Goal: Task Accomplishment & Management: Use online tool/utility

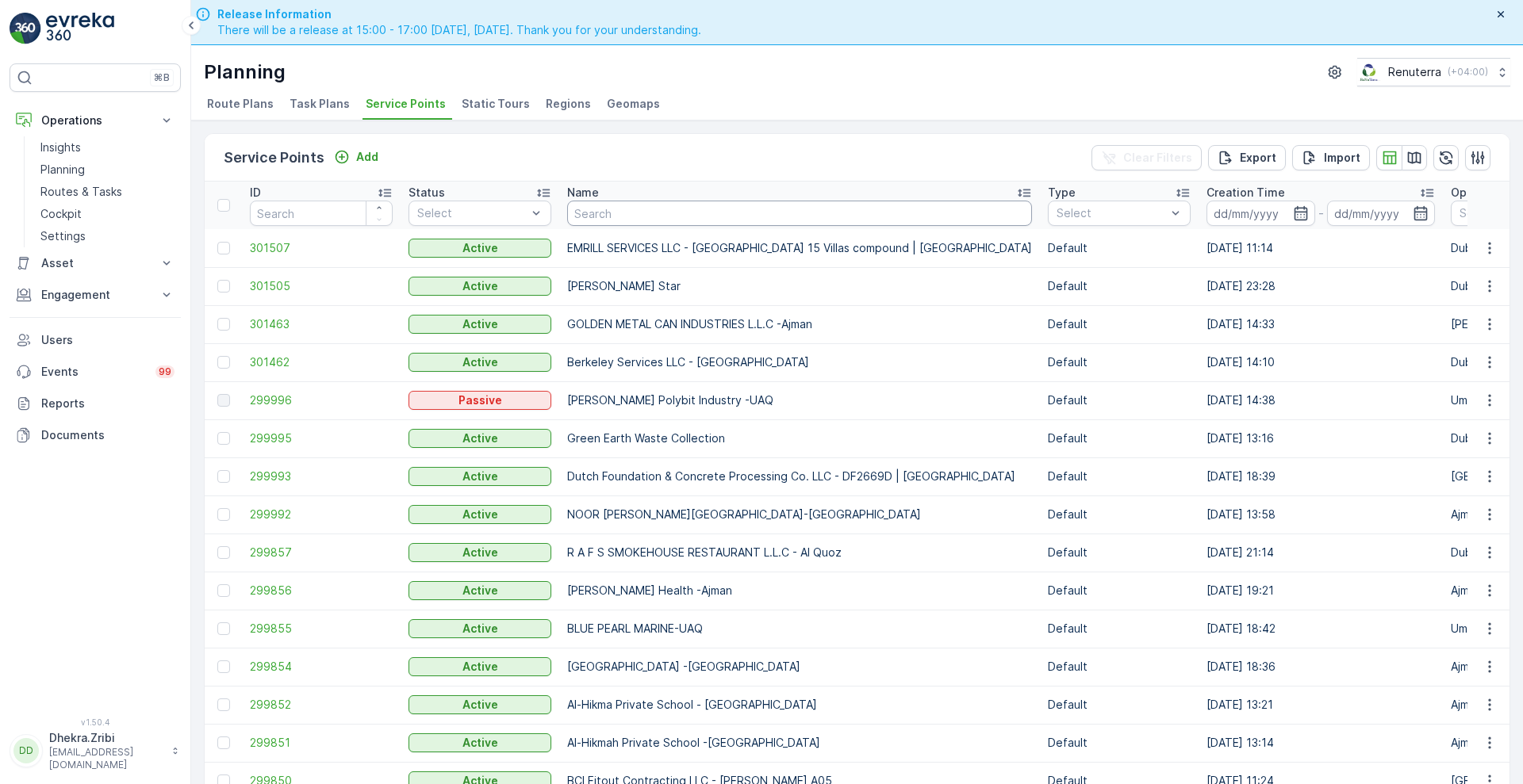
scroll to position [45, 0]
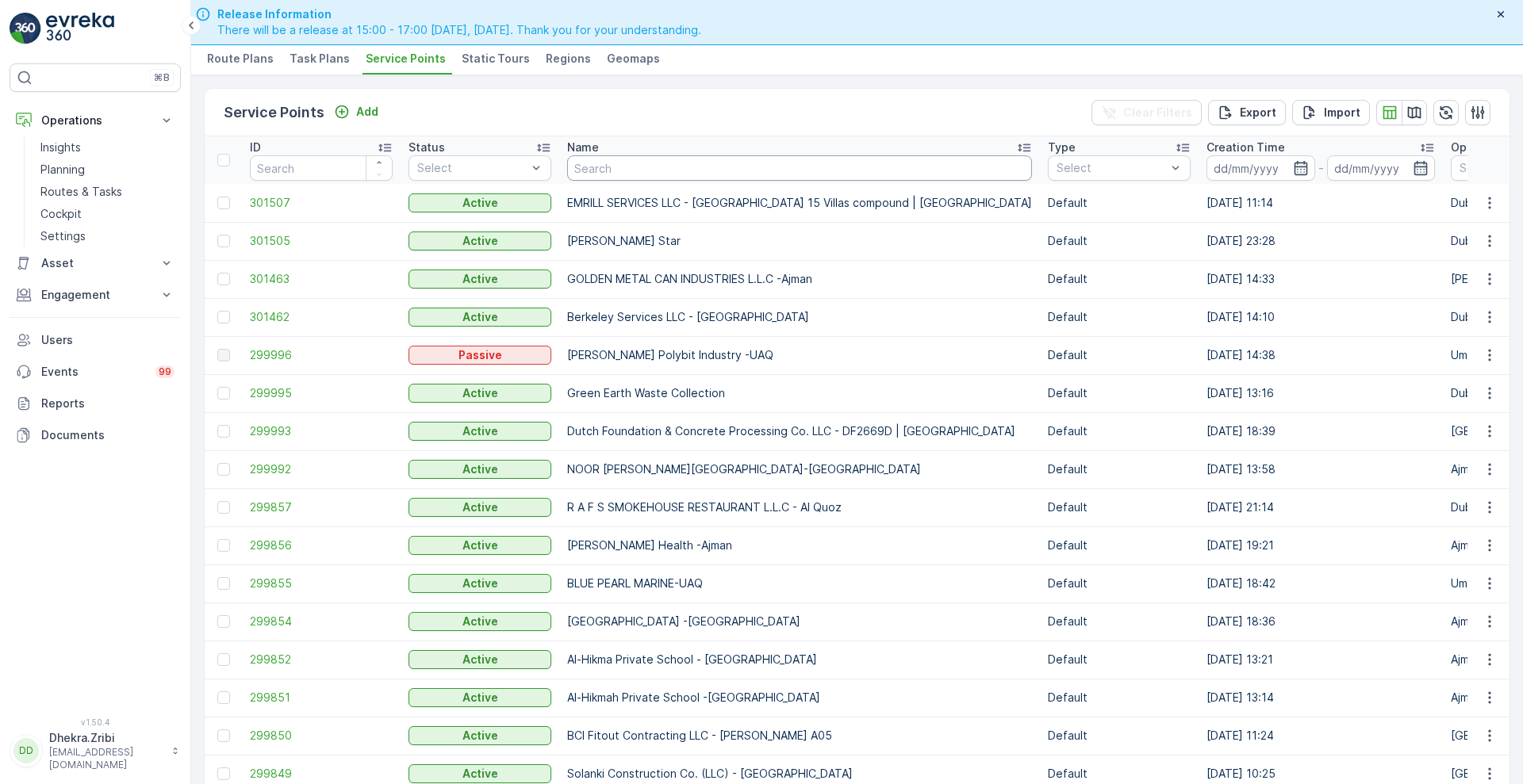
click at [591, 174] on input "text" at bounding box center [800, 168] width 465 height 26
type input "nette"
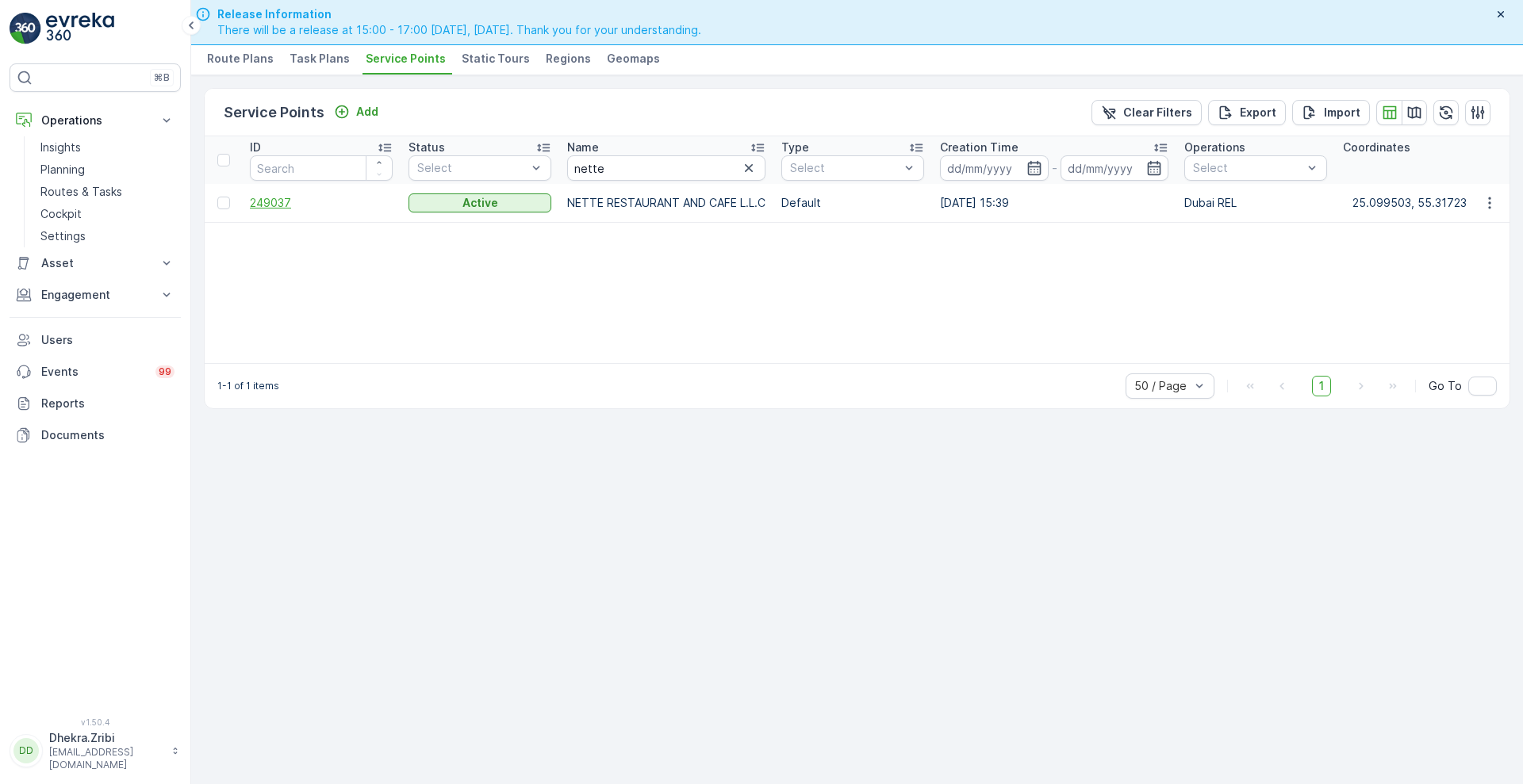
click at [261, 203] on span "249037" at bounding box center [321, 203] width 142 height 16
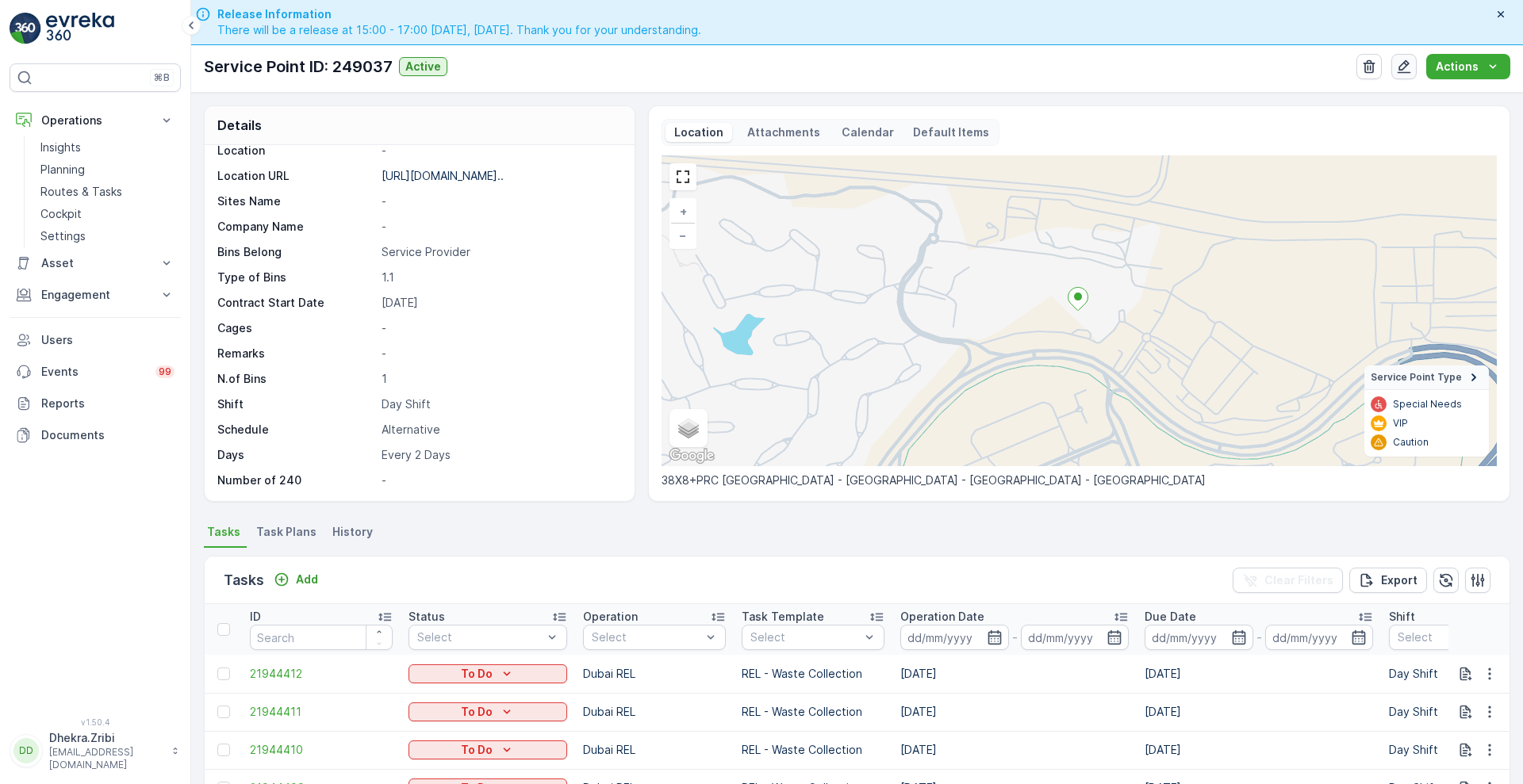
click at [1401, 65] on icon "button" at bounding box center [1404, 67] width 16 height 16
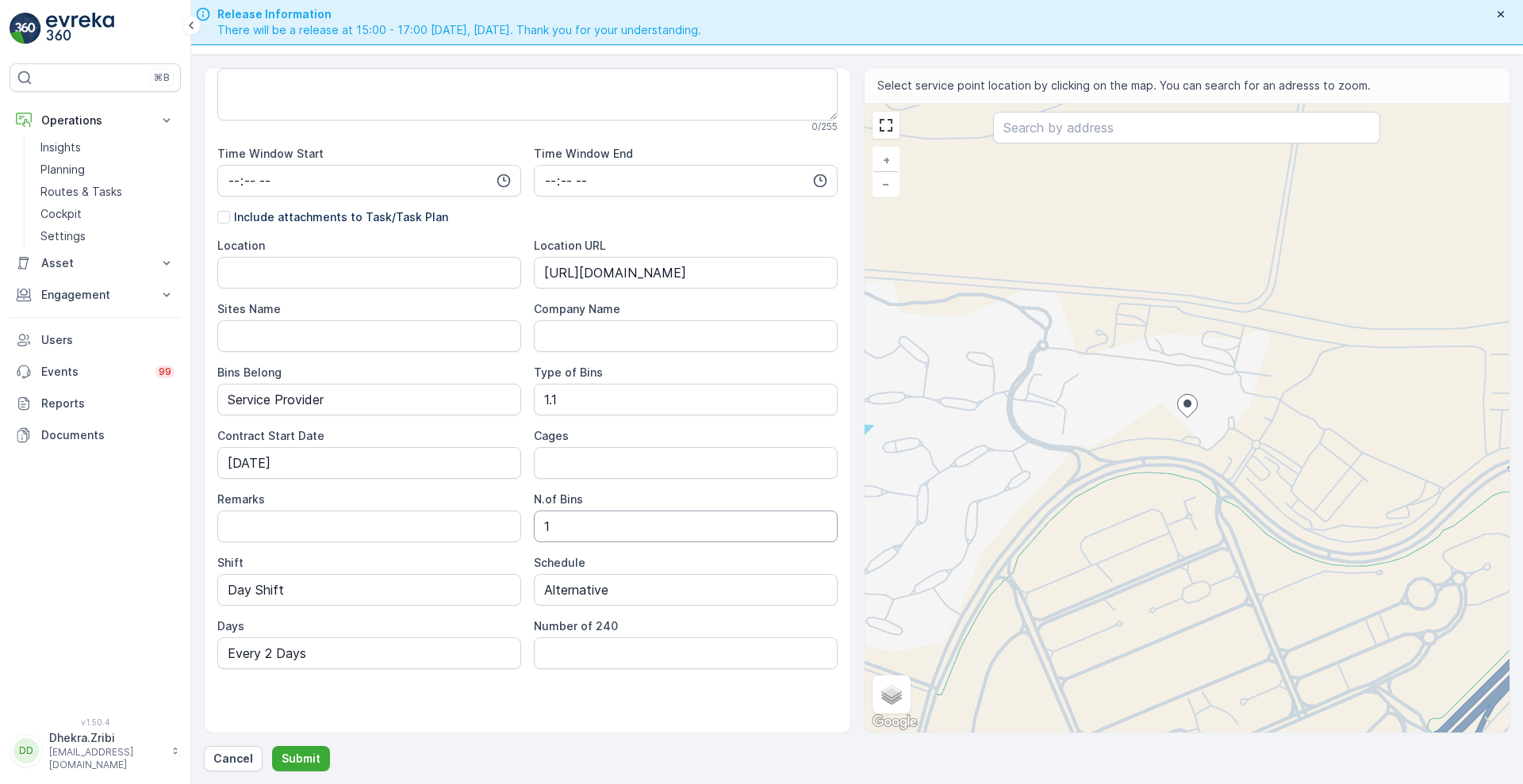
scroll to position [302, 0]
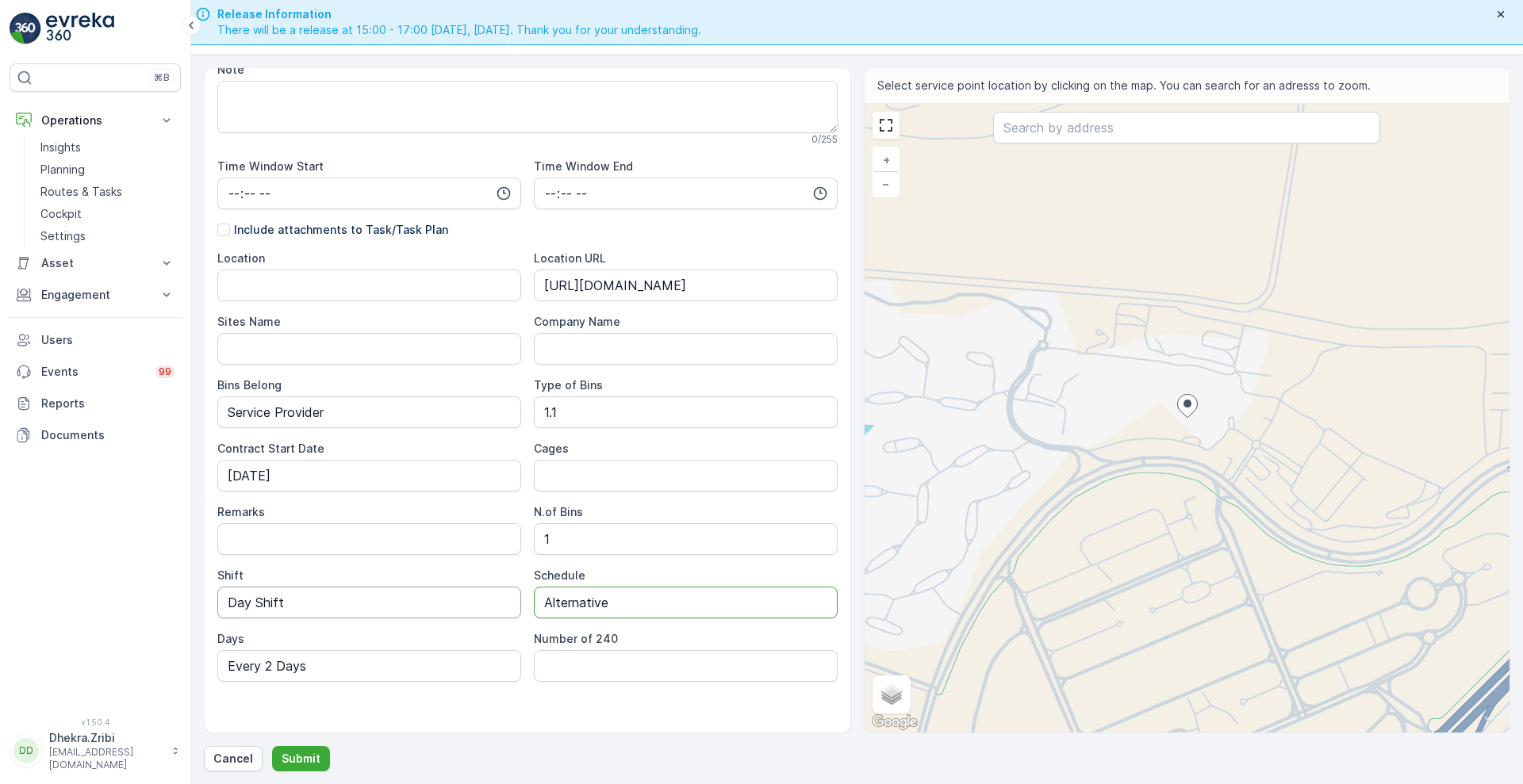
drag, startPoint x: 623, startPoint y: 604, endPoint x: 489, endPoint y: 601, distance: 134.0
click at [489, 601] on div "Location Location URL [URL][DOMAIN_NAME] Sites Name Company Name Bins Belong Se…" at bounding box center [527, 466] width 620 height 431
type input "Daily"
click at [333, 664] on input "Every 2 Days" at bounding box center [369, 665] width 304 height 31
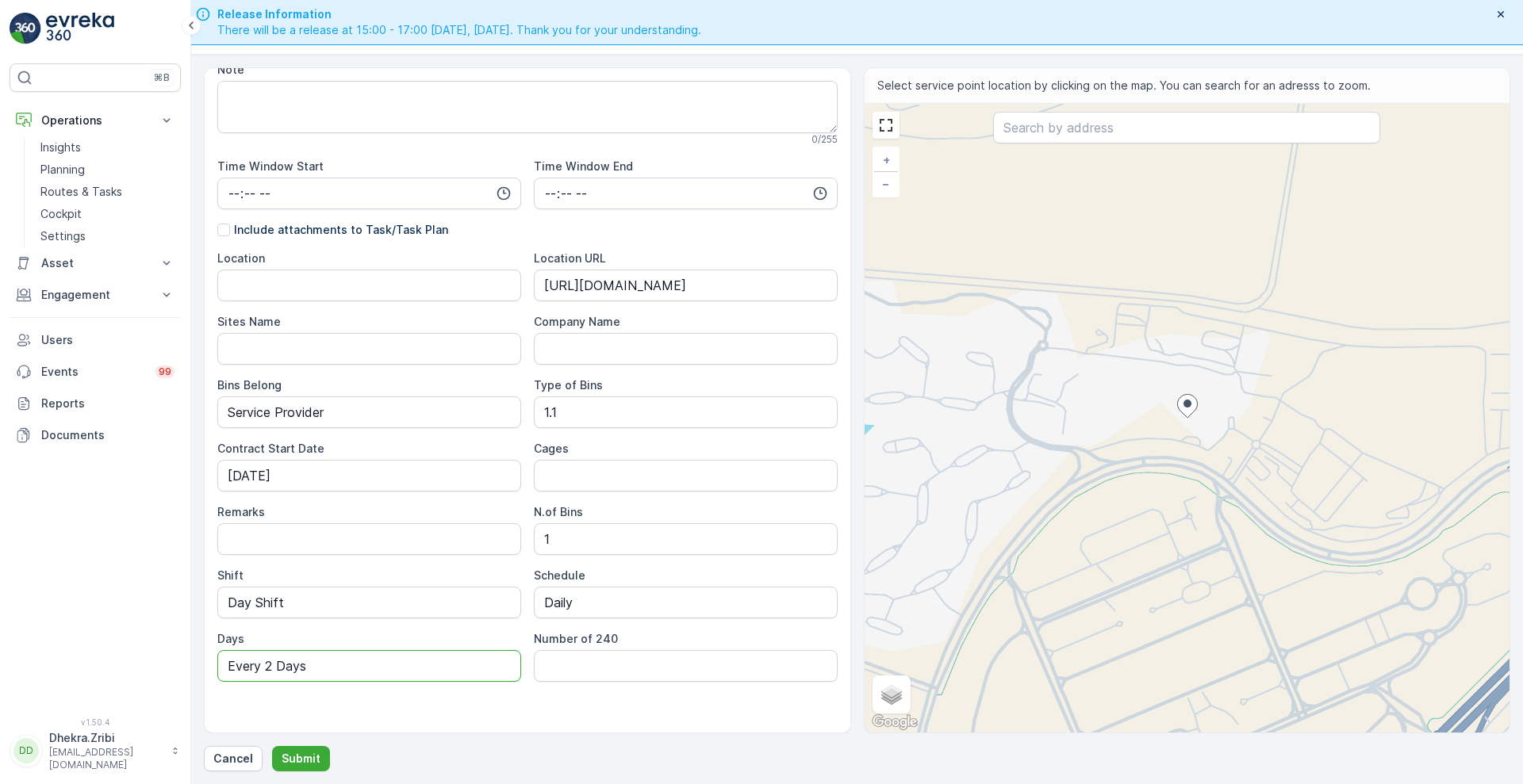
click at [333, 664] on input "Every 2 Days" at bounding box center [369, 665] width 304 height 31
type input "7 Days a week"
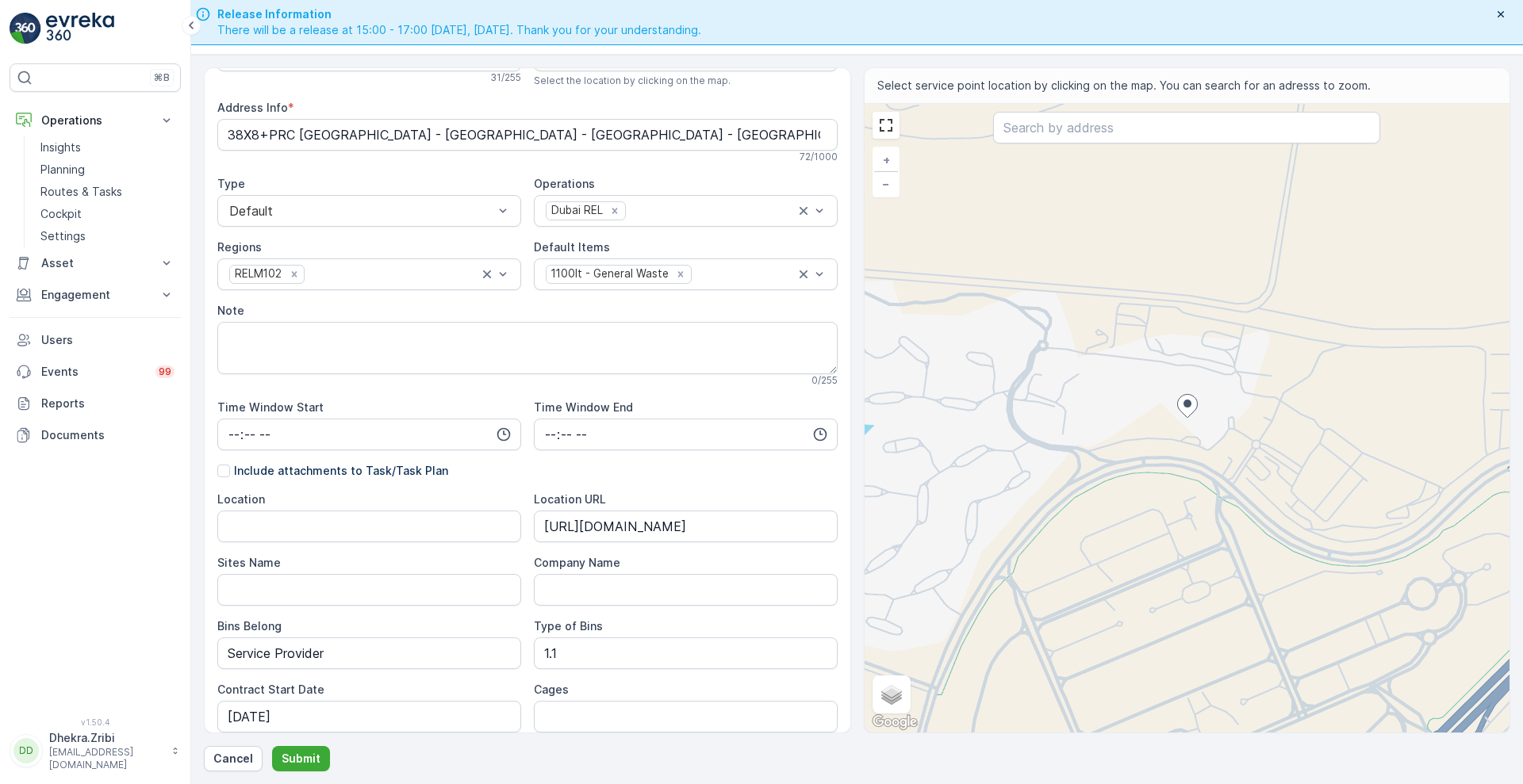
scroll to position [60, 0]
click at [601, 647] on Bins "1.1" at bounding box center [685, 654] width 304 height 31
type Bins "1.1 CBM"
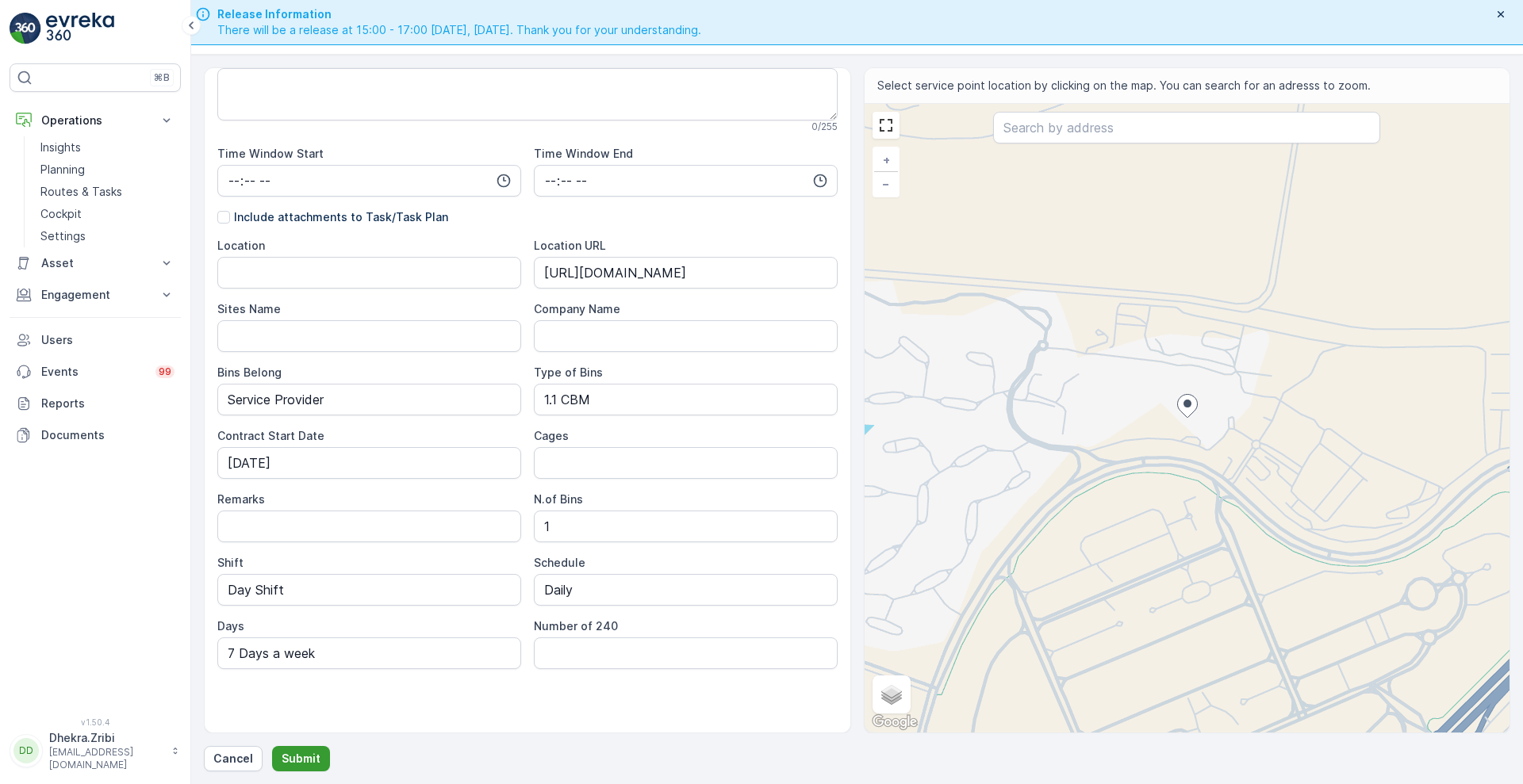
click at [294, 761] on p "Submit" at bounding box center [301, 758] width 39 height 16
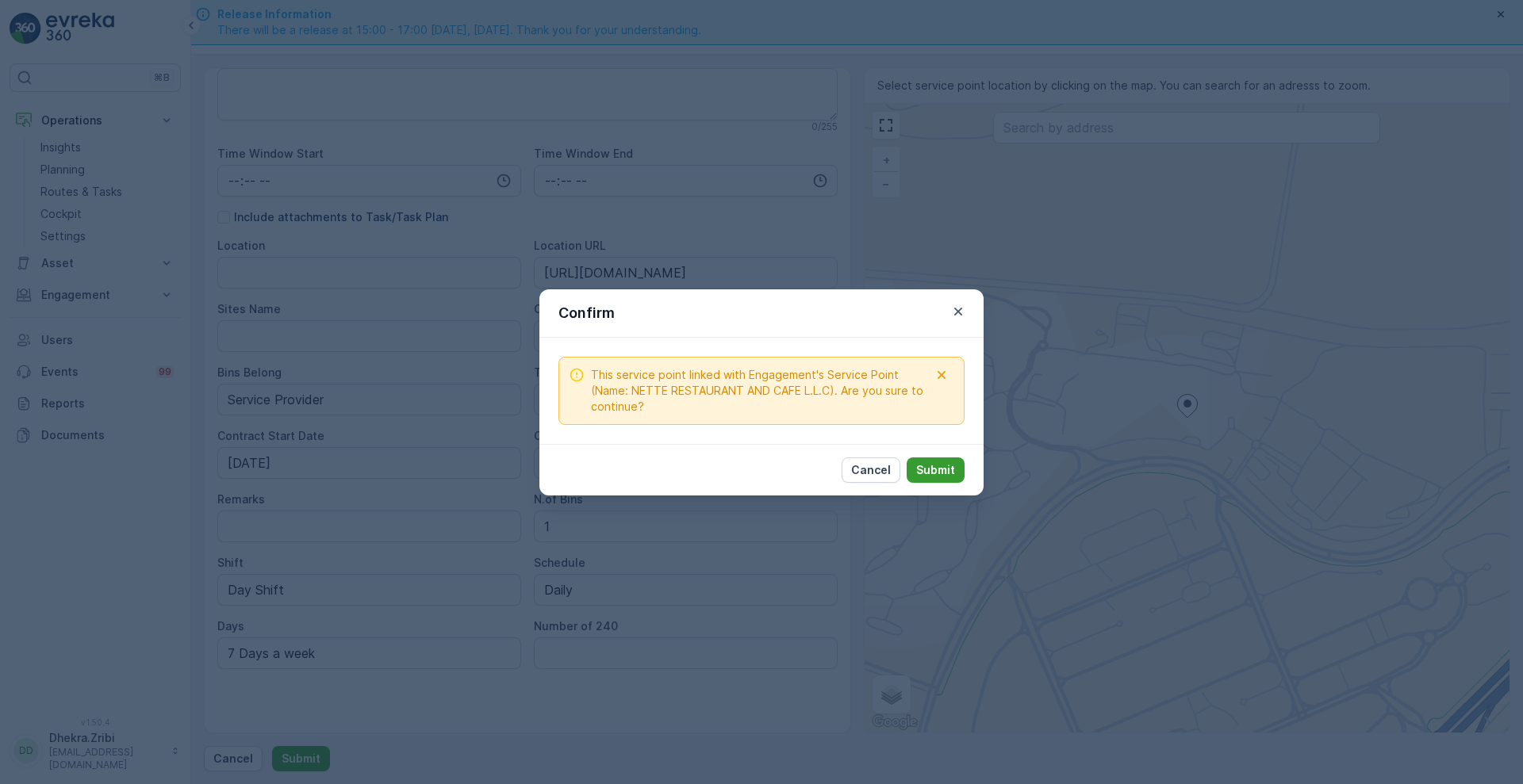
click at [939, 472] on p "Submit" at bounding box center [936, 470] width 39 height 16
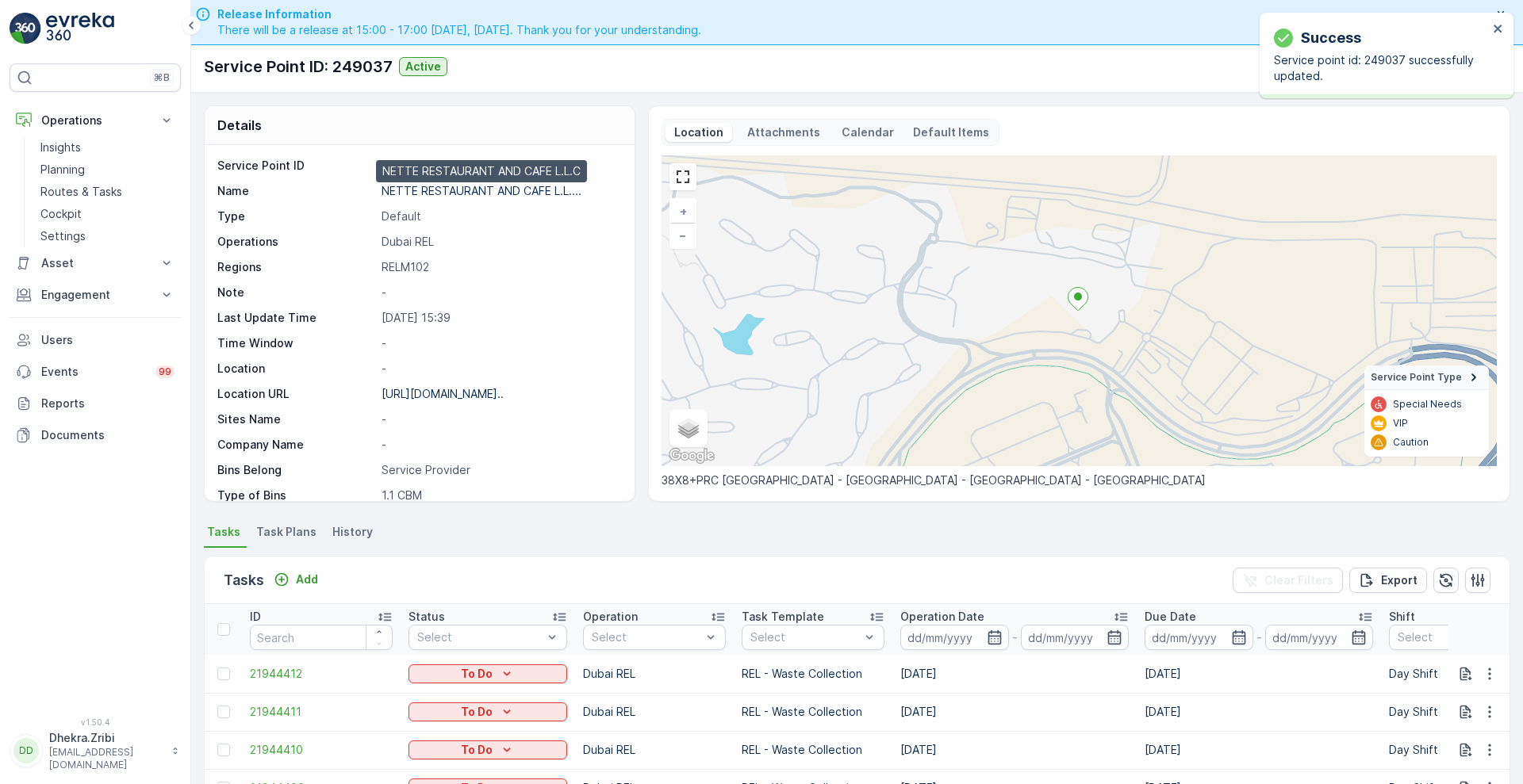
click at [445, 187] on p "NETTE RESTAURANT AND CAFE L.L...." at bounding box center [481, 191] width 200 height 14
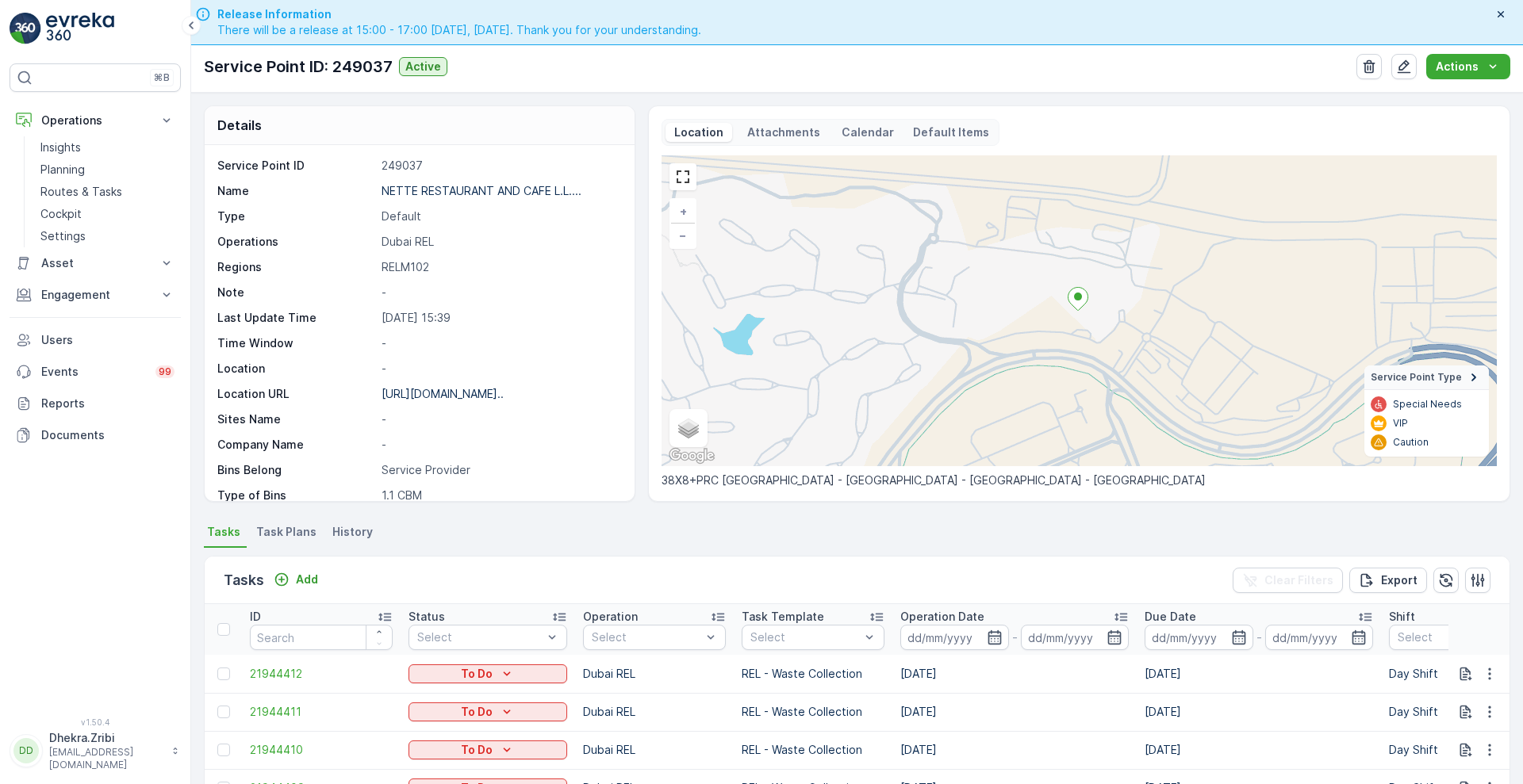
click at [518, 197] on div "NETTE RESTAURANT AND CAFE L.L...." at bounding box center [481, 191] width 200 height 16
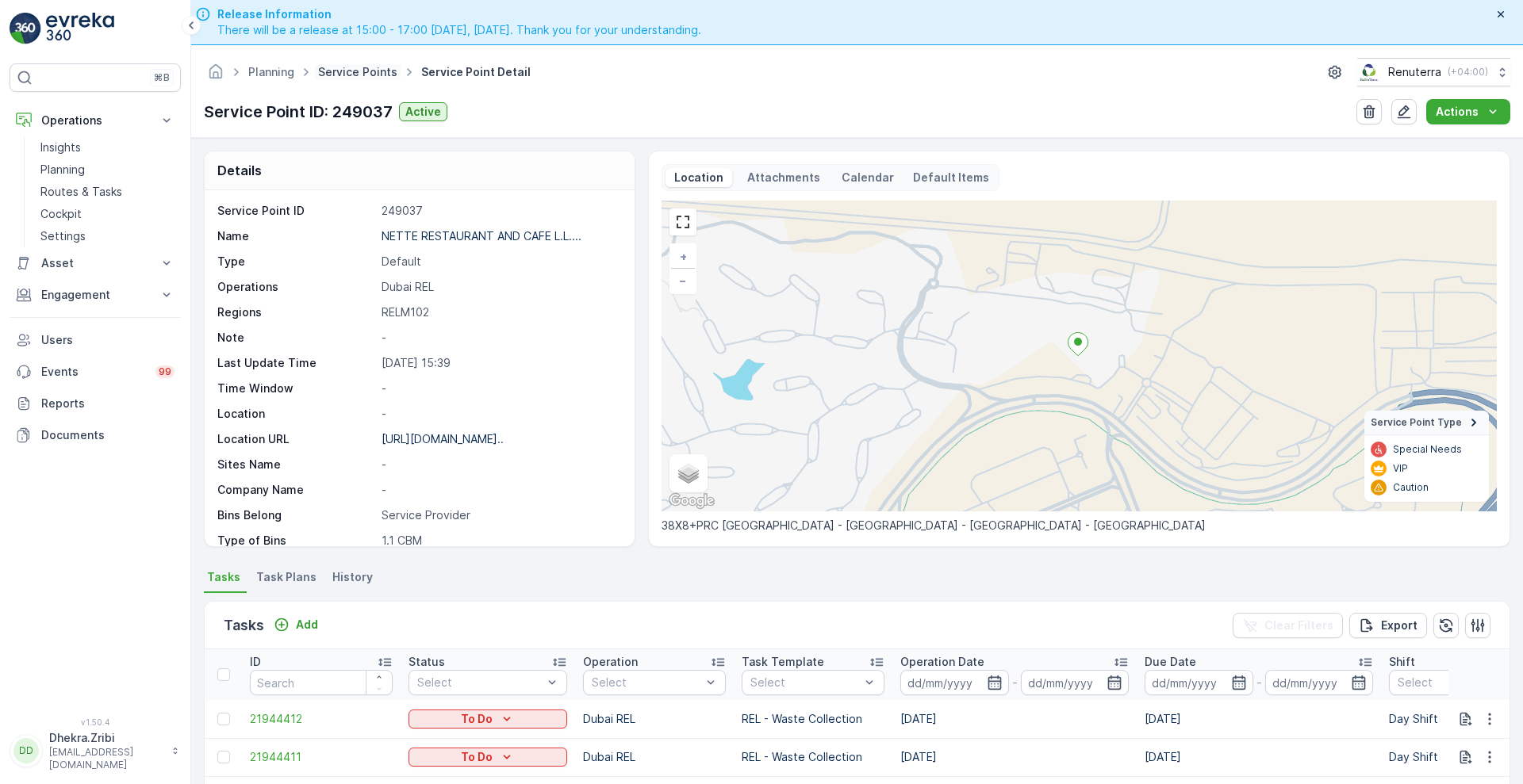
click at [356, 67] on link "Service Points" at bounding box center [357, 72] width 80 height 14
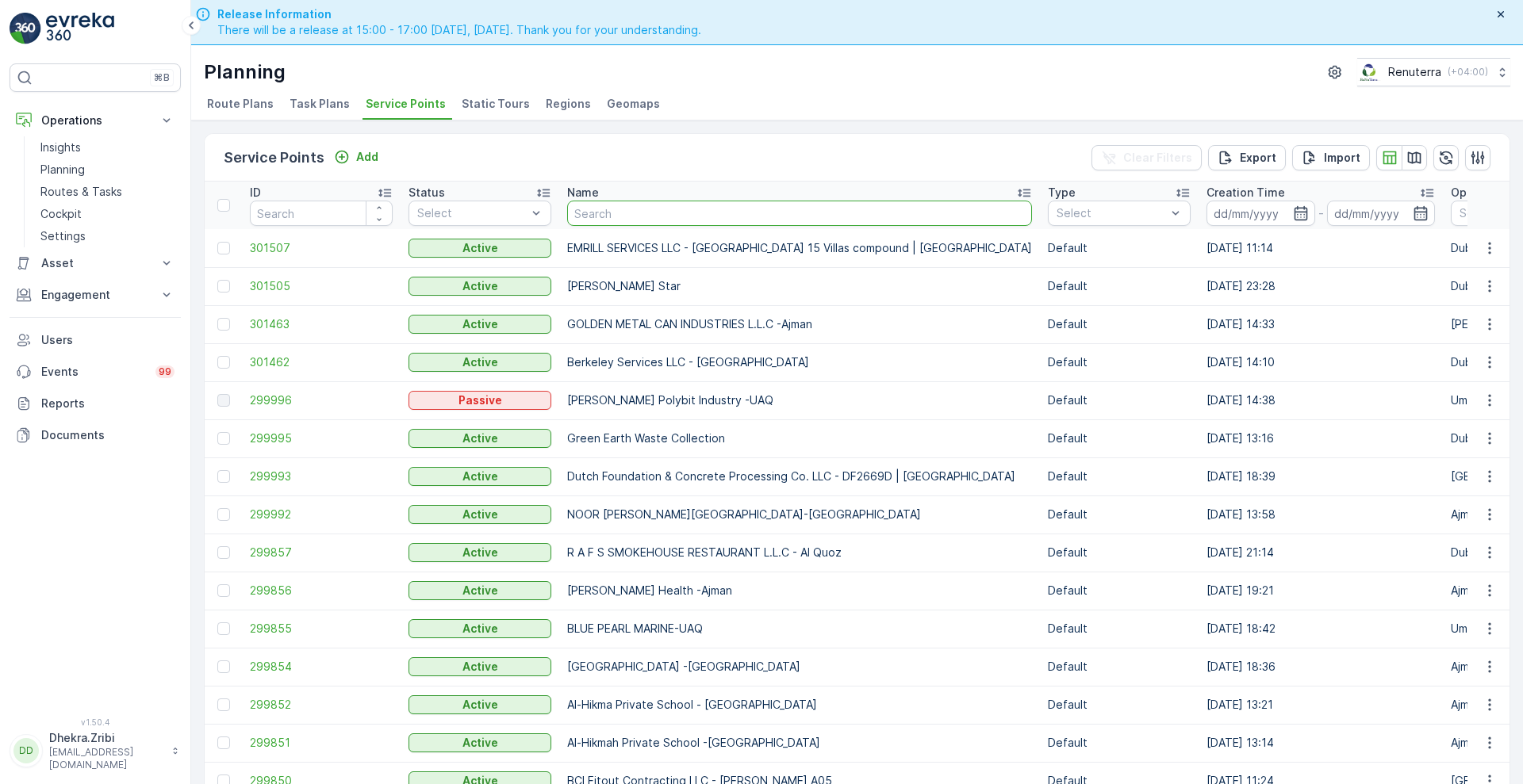
click at [616, 212] on input "text" at bounding box center [800, 213] width 465 height 26
type input "arabian"
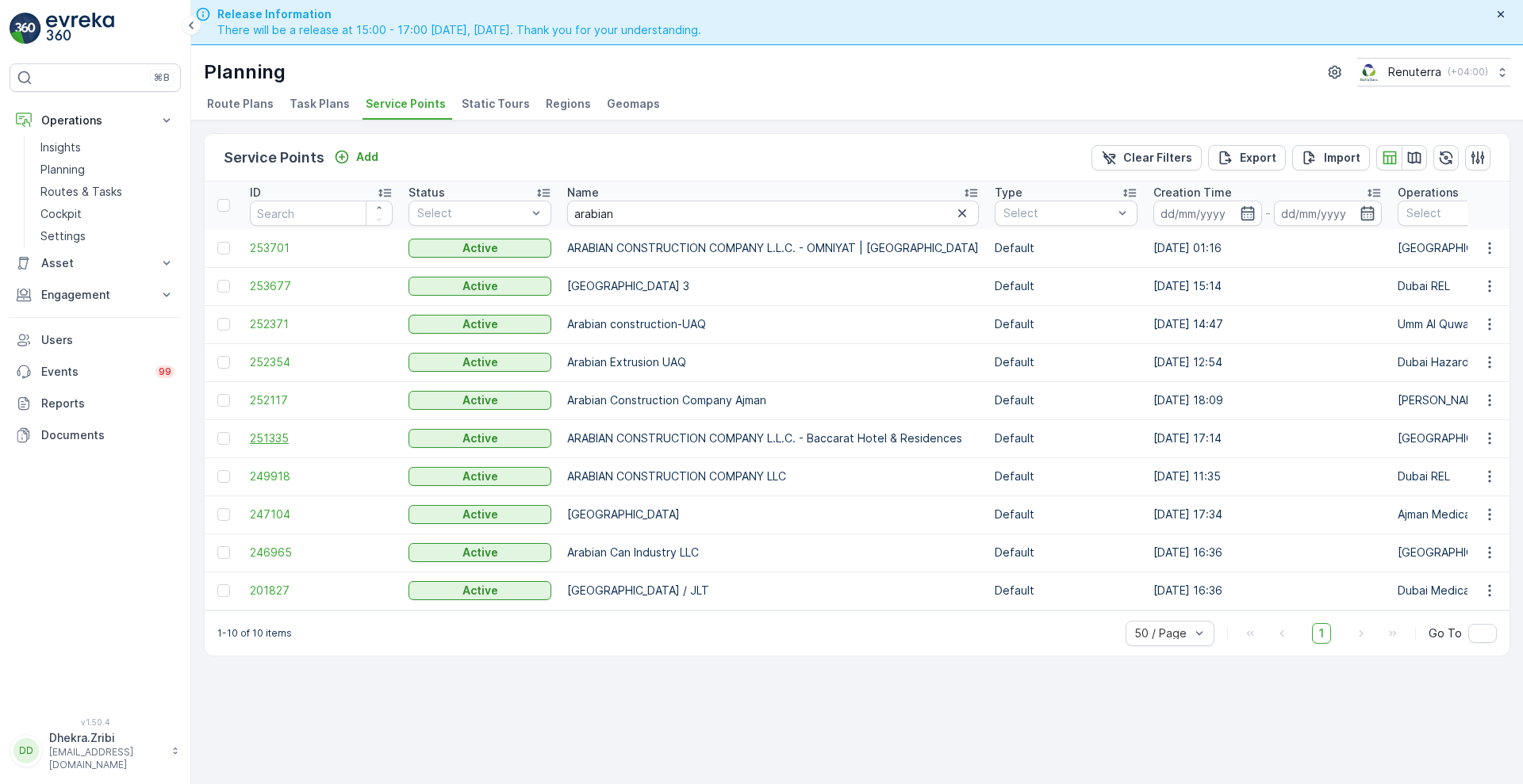
click at [265, 434] on span "251335" at bounding box center [321, 438] width 142 height 16
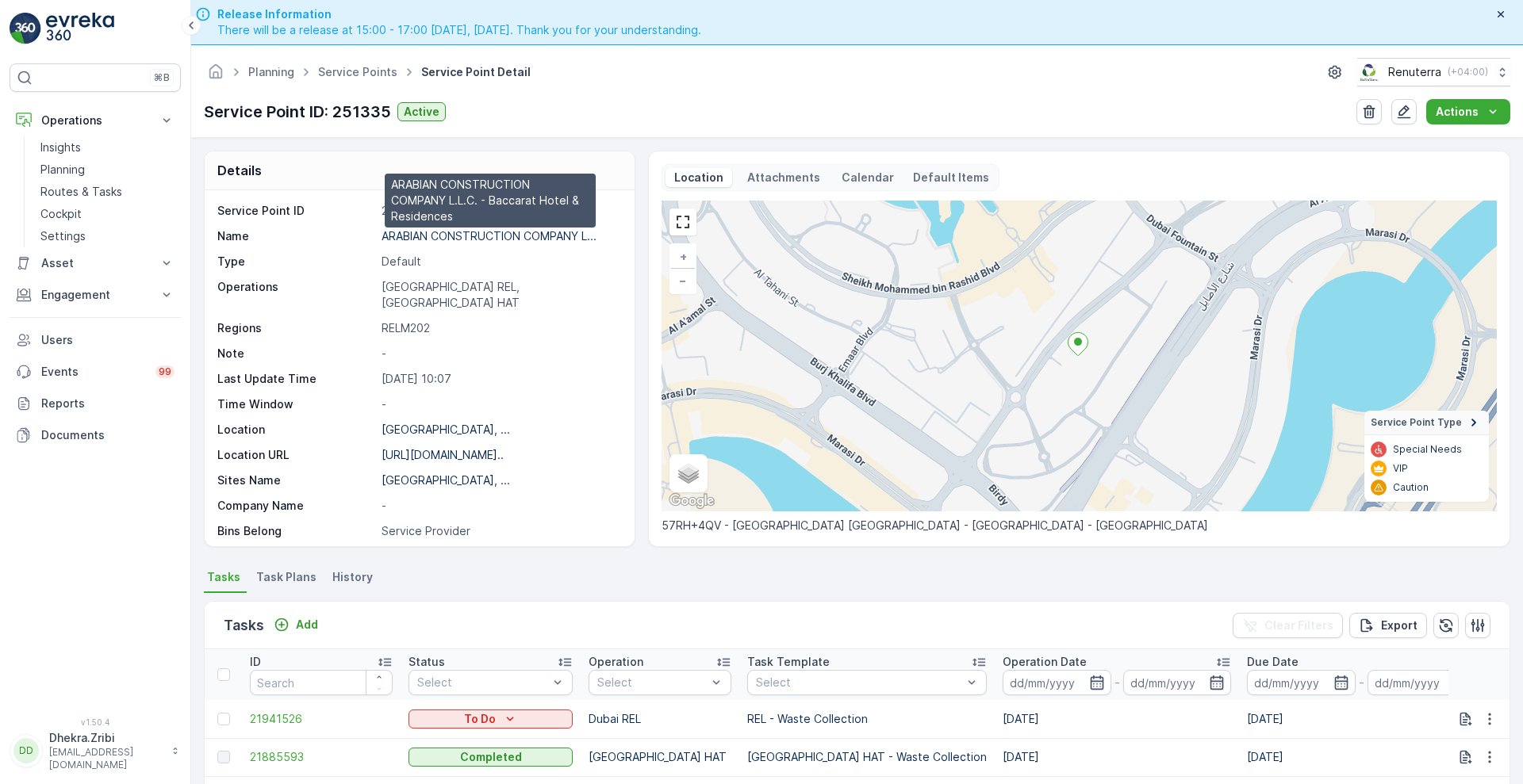
click at [492, 235] on p "ARABIAN CONSTRUCTION COMPANY L..." at bounding box center [488, 236] width 215 height 14
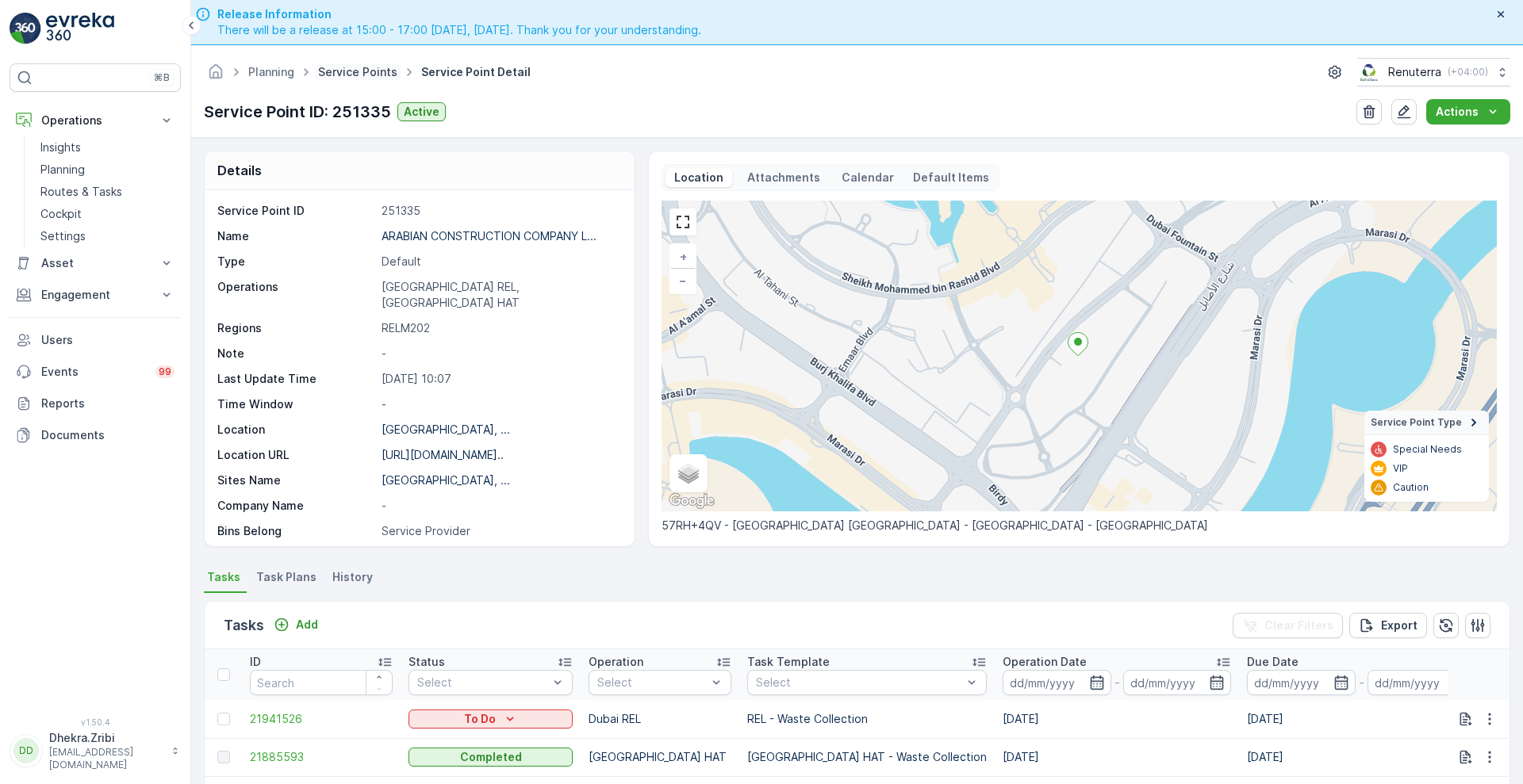
click at [353, 65] on link "Service Points" at bounding box center [357, 72] width 80 height 14
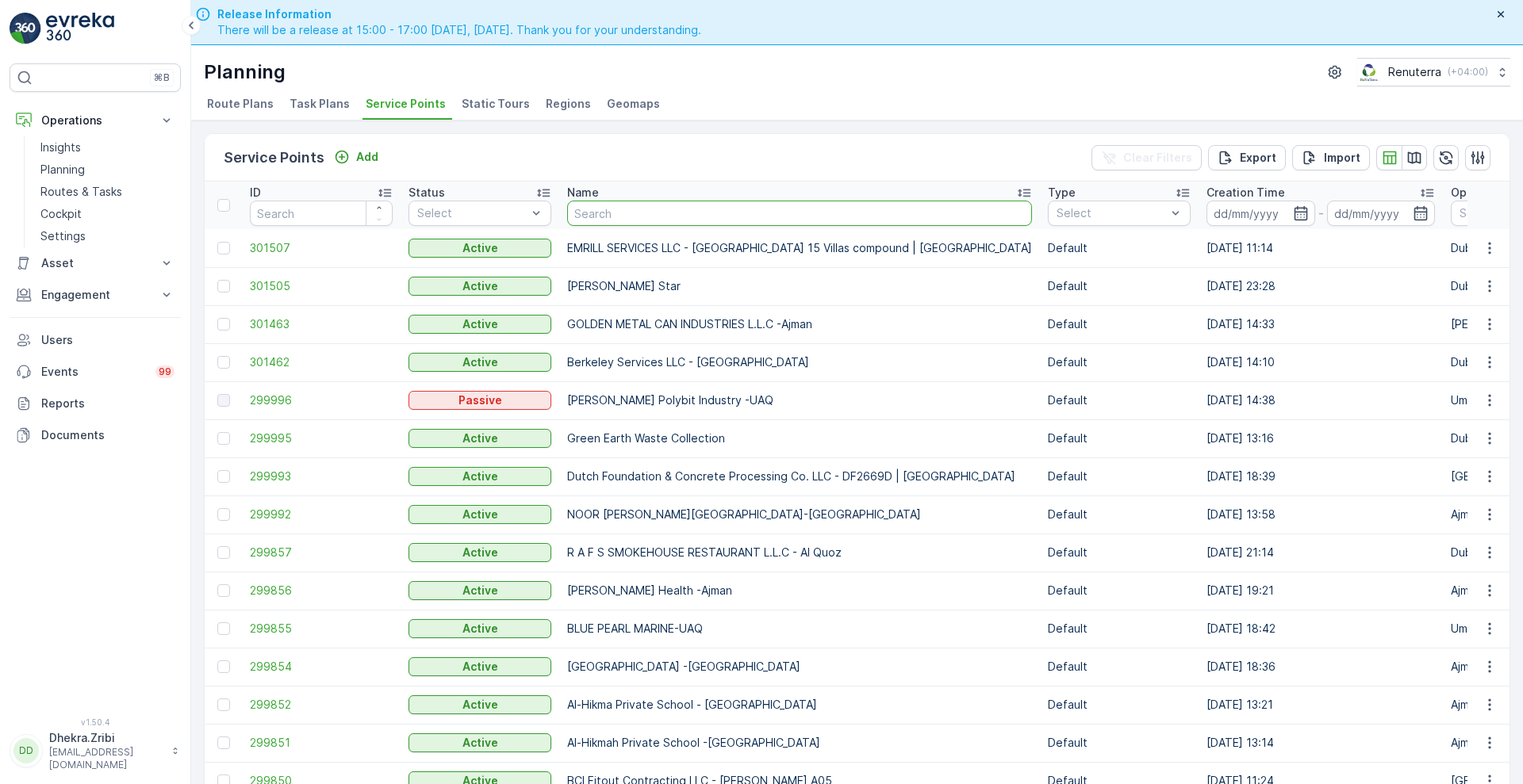
drag, startPoint x: 353, startPoint y: 64, endPoint x: 685, endPoint y: 215, distance: 364.7
click at [685, 215] on input "text" at bounding box center [800, 213] width 465 height 26
type input "arabian"
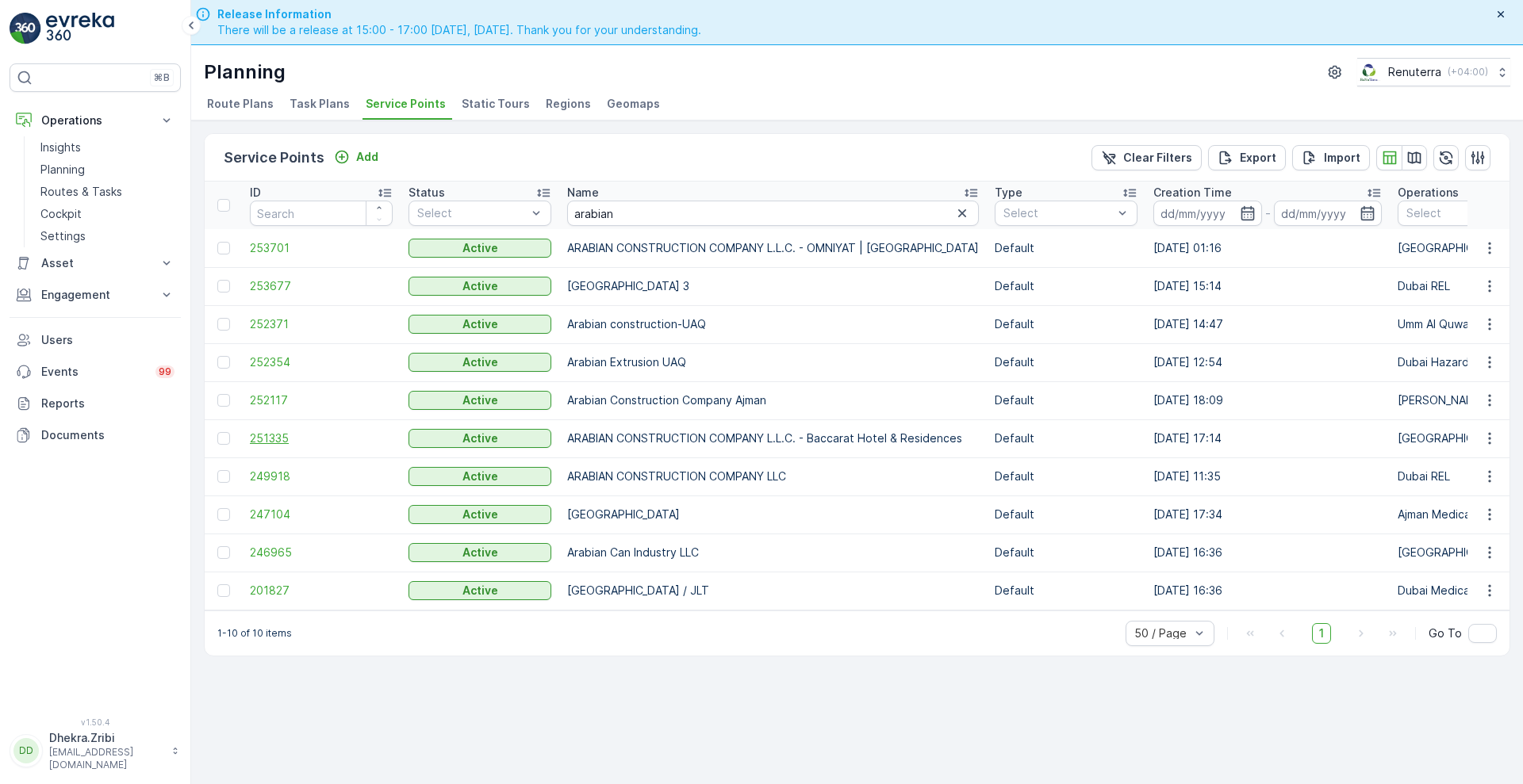
click at [265, 441] on span "251335" at bounding box center [321, 438] width 142 height 16
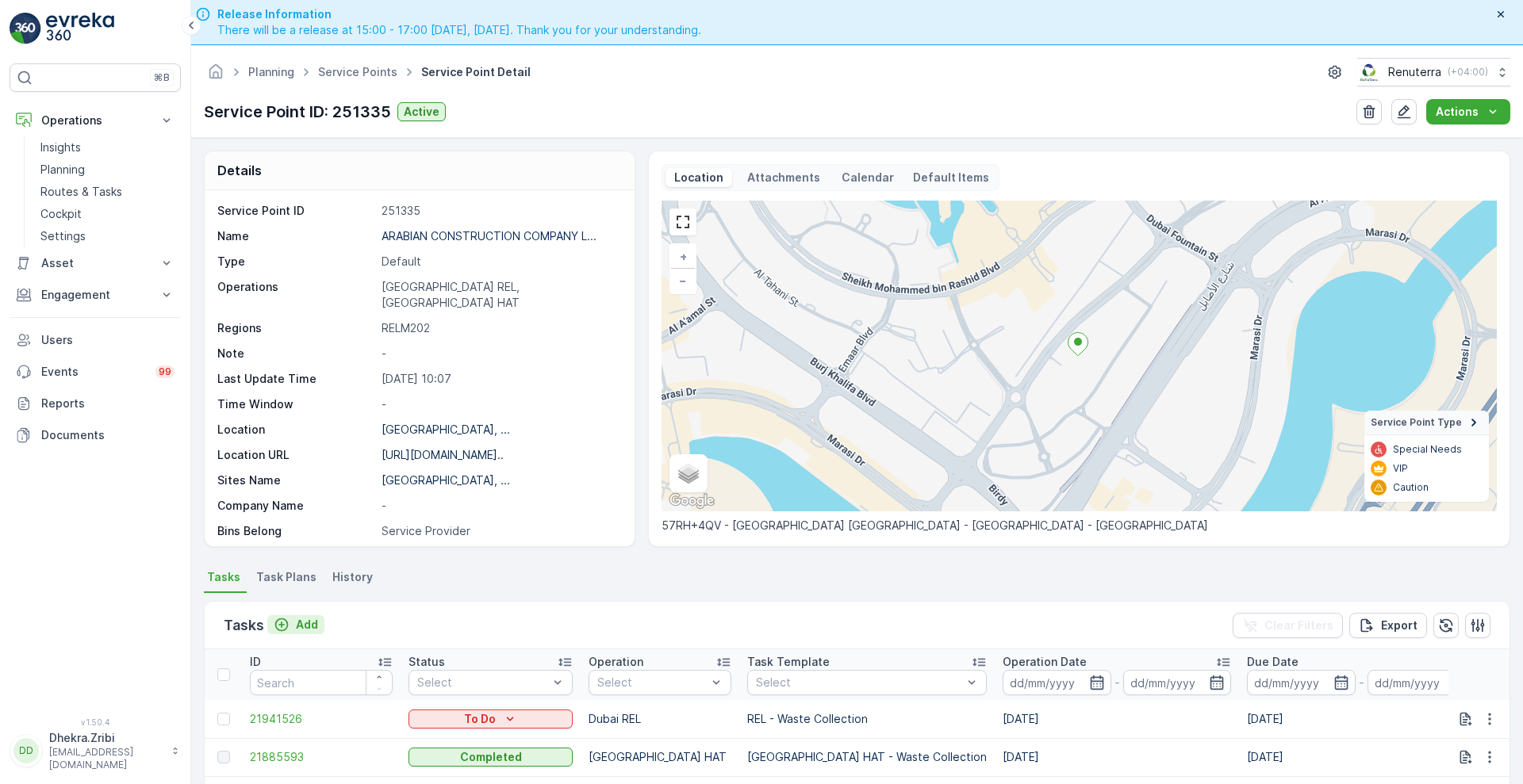
click at [299, 619] on p "Add" at bounding box center [307, 625] width 23 height 16
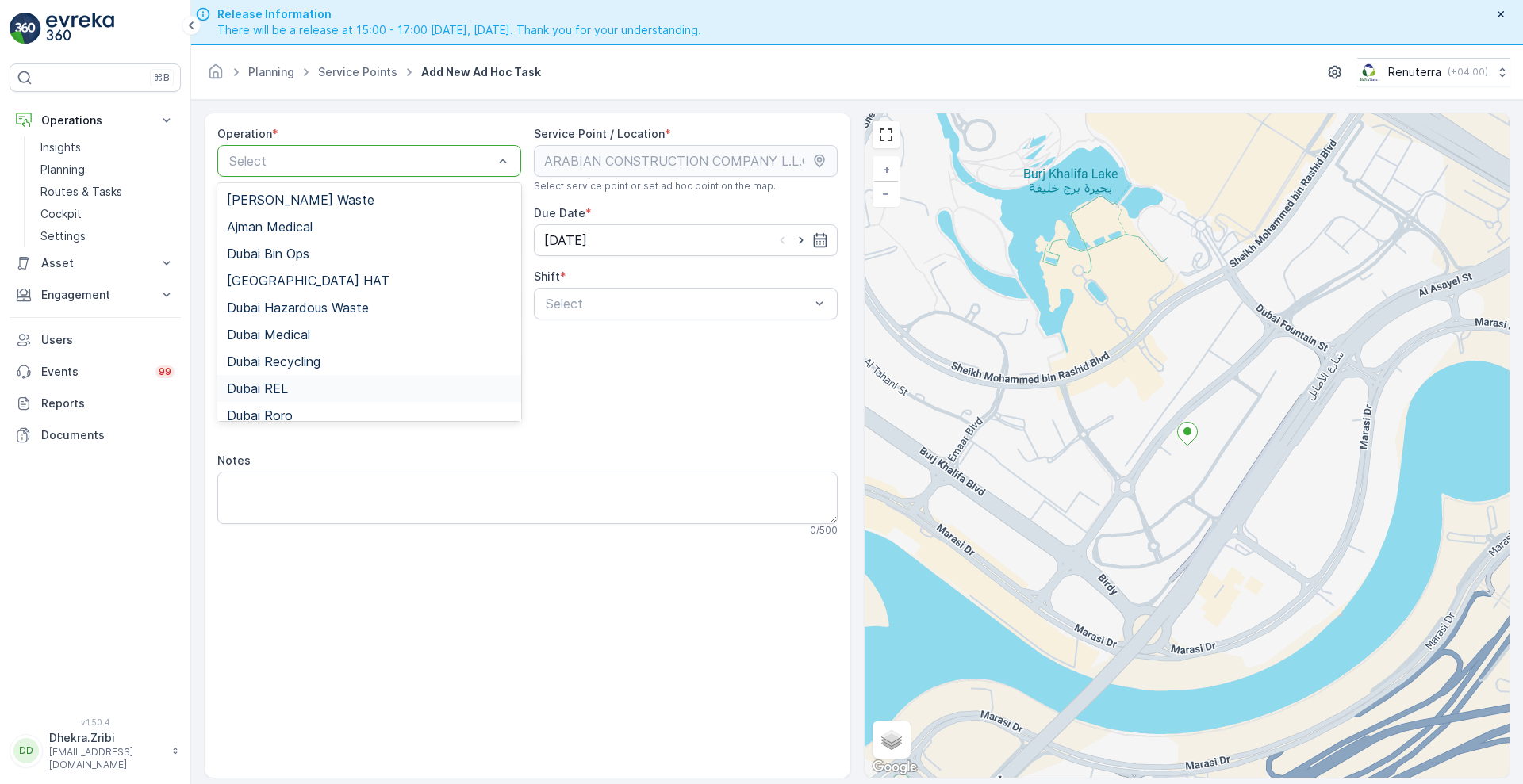
click at [281, 389] on span "Dubai REL" at bounding box center [257, 388] width 61 height 14
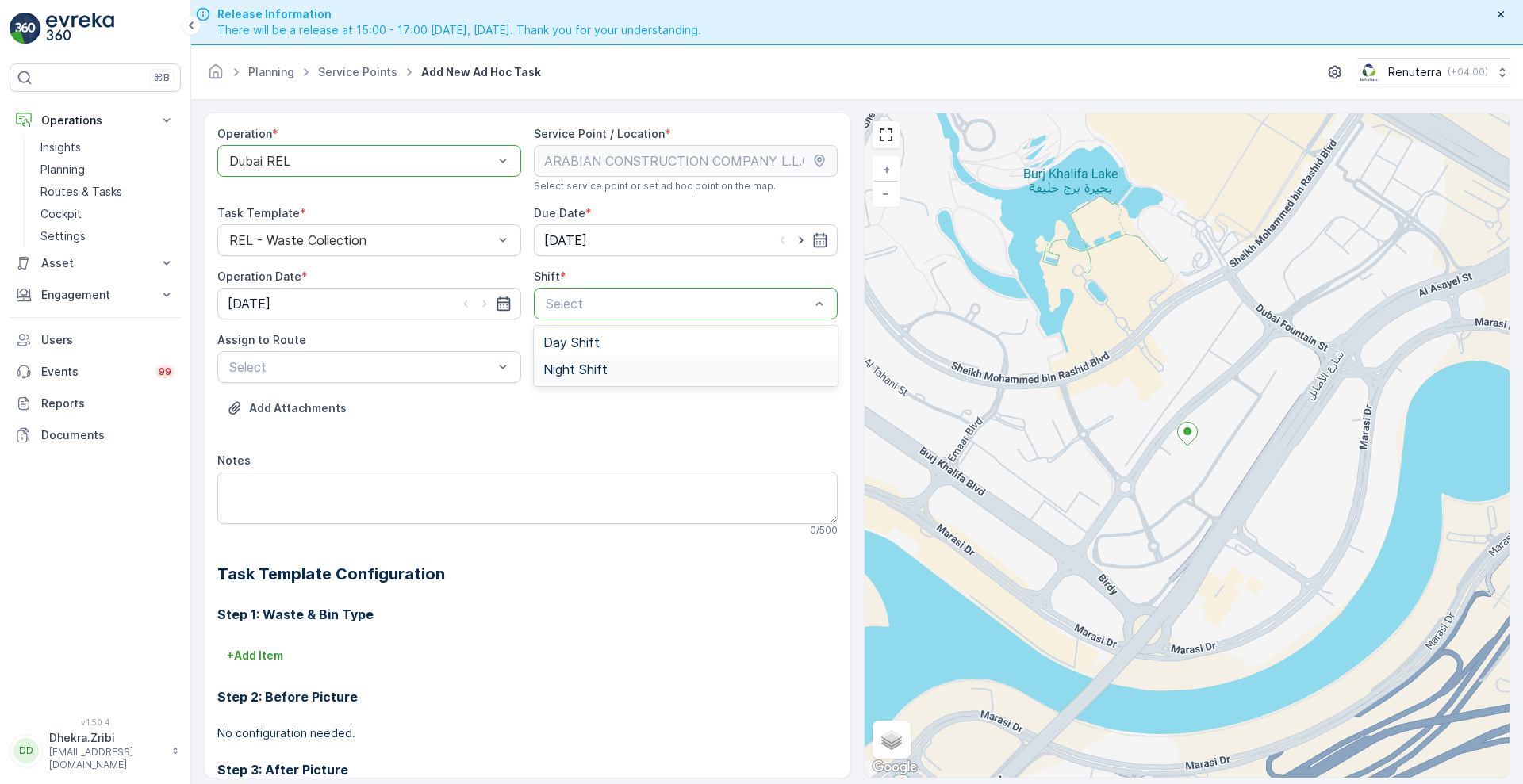
click at [565, 369] on span "Night Shift" at bounding box center [575, 369] width 64 height 14
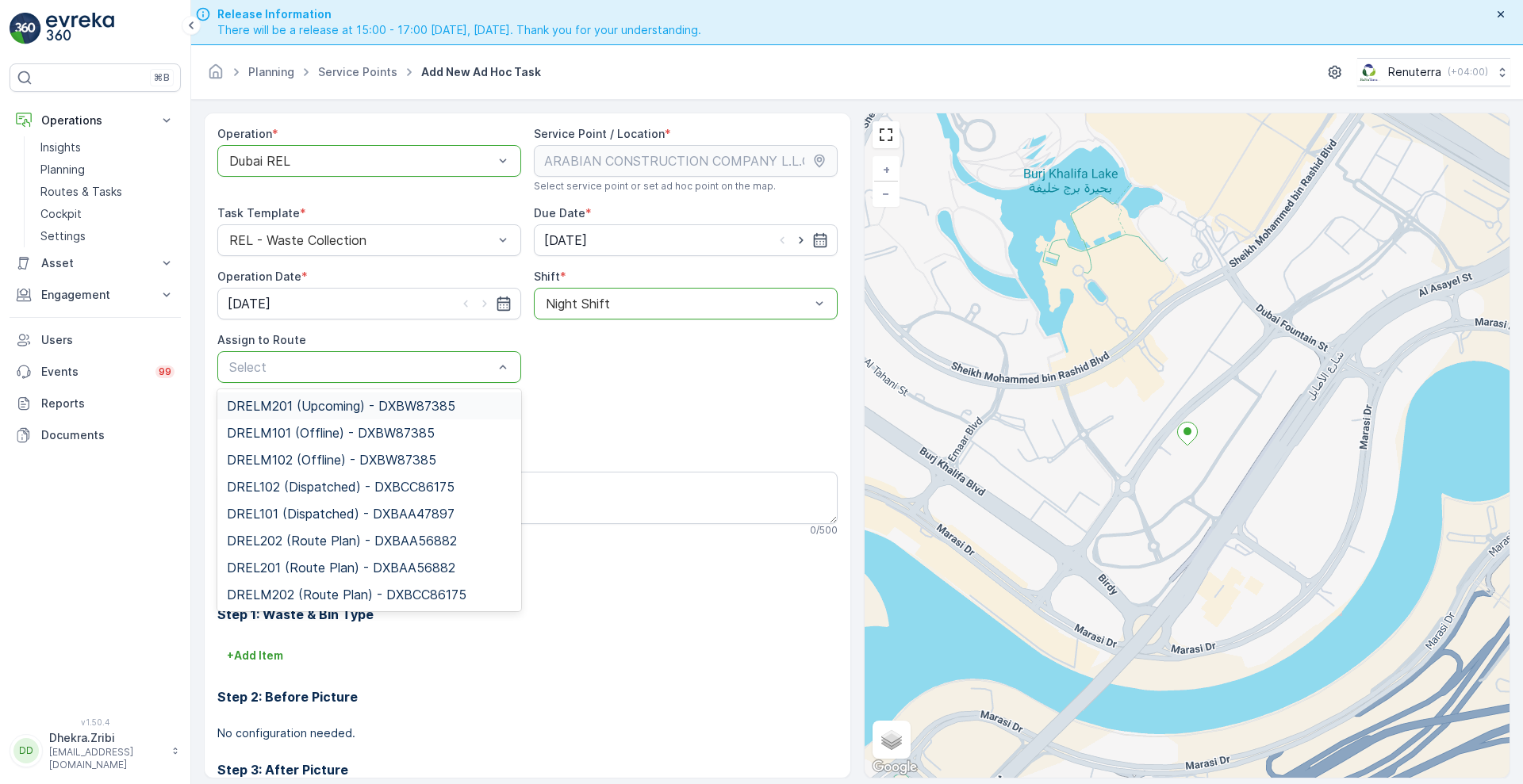
click at [416, 377] on div "Select" at bounding box center [369, 367] width 304 height 31
click at [325, 589] on span "DRELM202 (Route Plan) - DXBCC86175" at bounding box center [347, 594] width 240 height 14
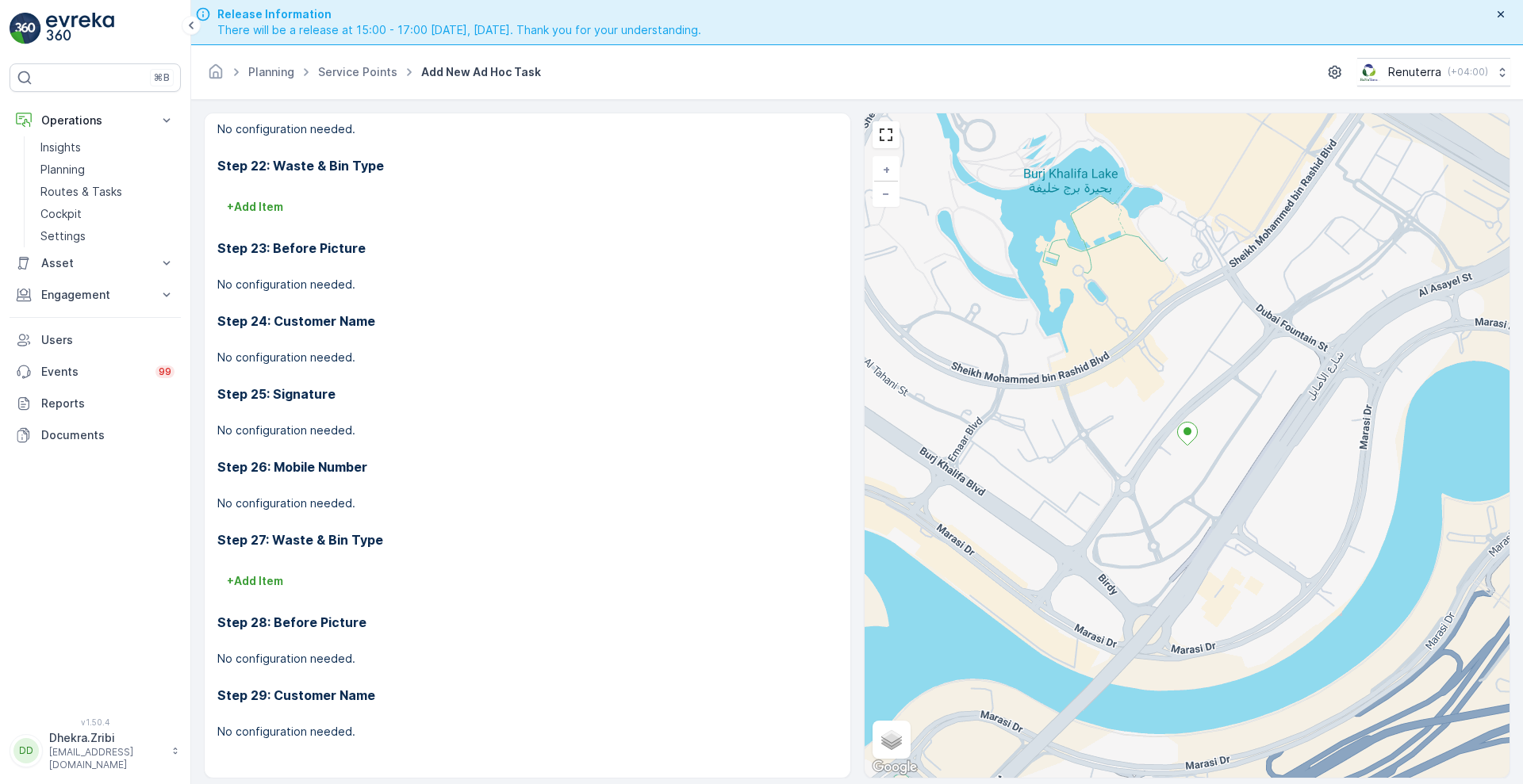
scroll to position [45, 0]
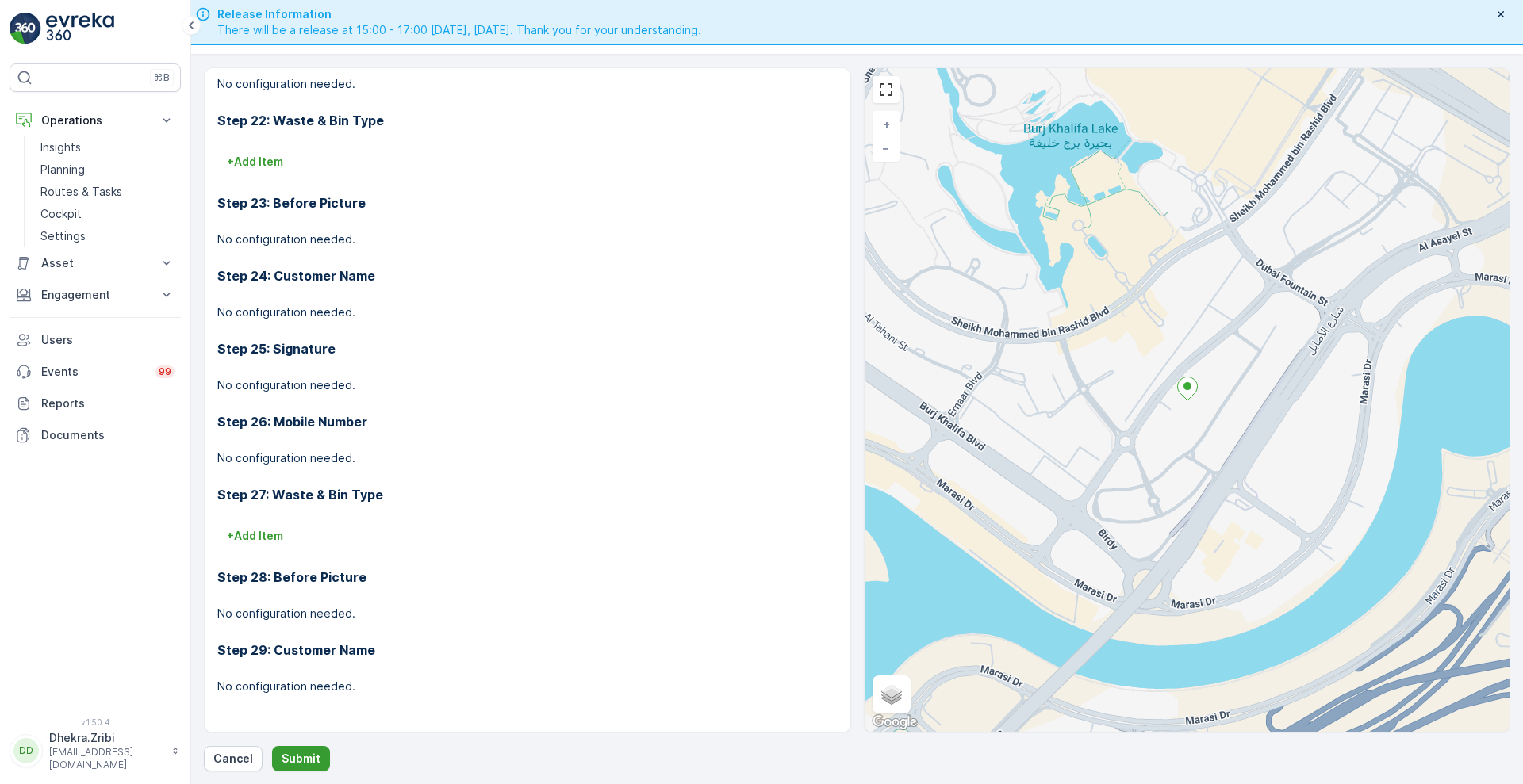
click at [276, 756] on button "Submit" at bounding box center [301, 759] width 58 height 26
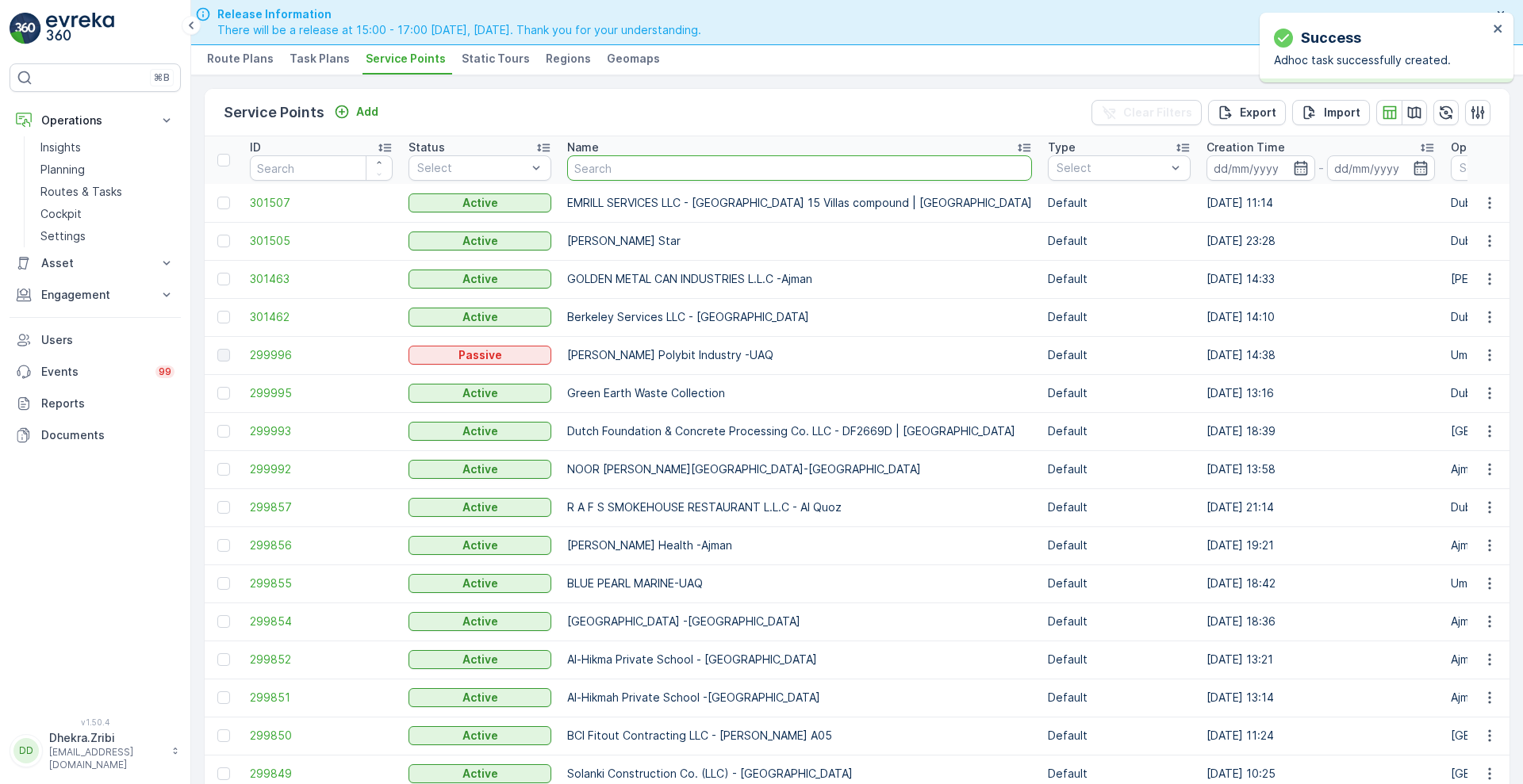
click at [608, 169] on input "text" at bounding box center [800, 168] width 465 height 26
type input "[PERSON_NAME]"
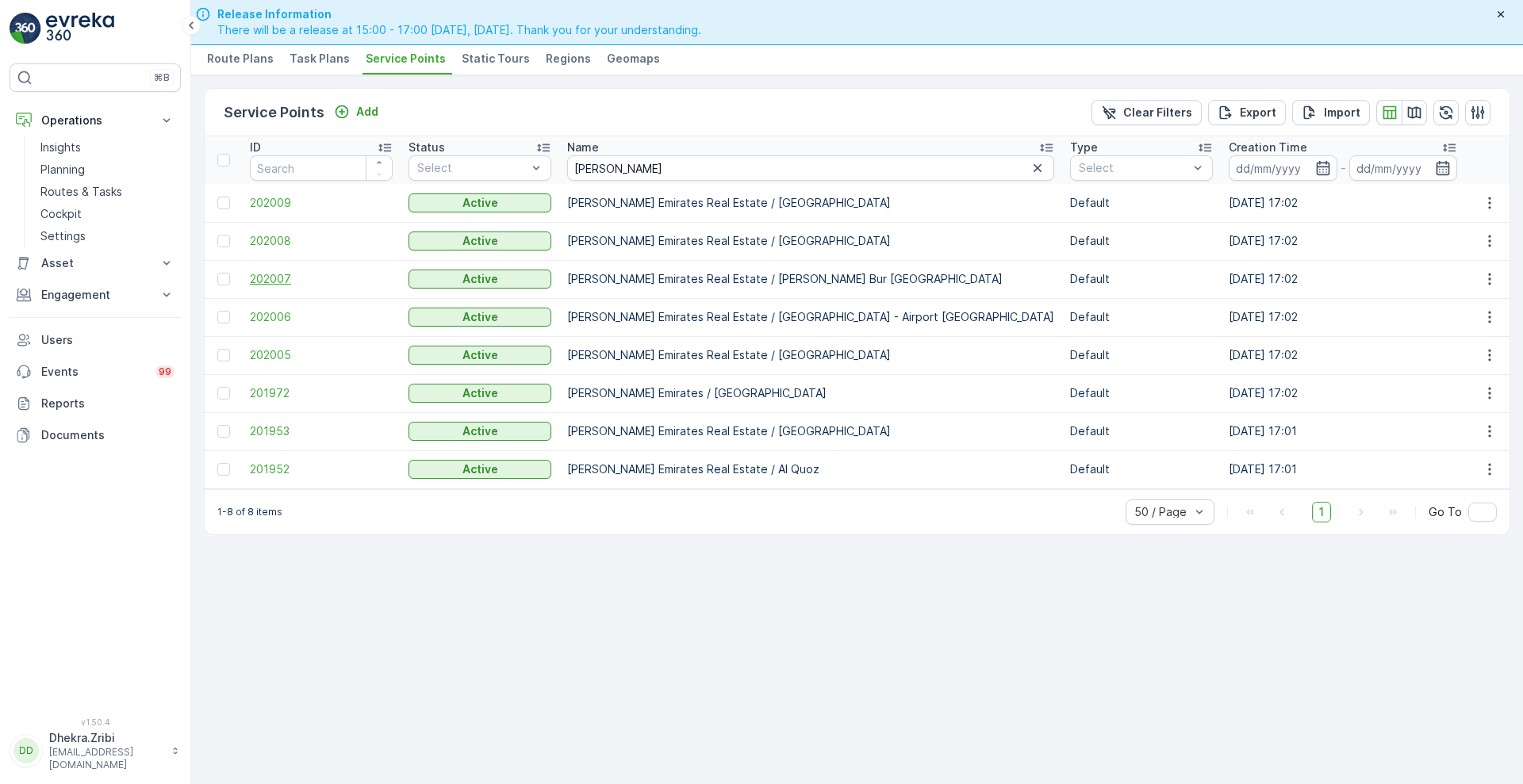
click at [274, 274] on span "202007" at bounding box center [321, 279] width 142 height 16
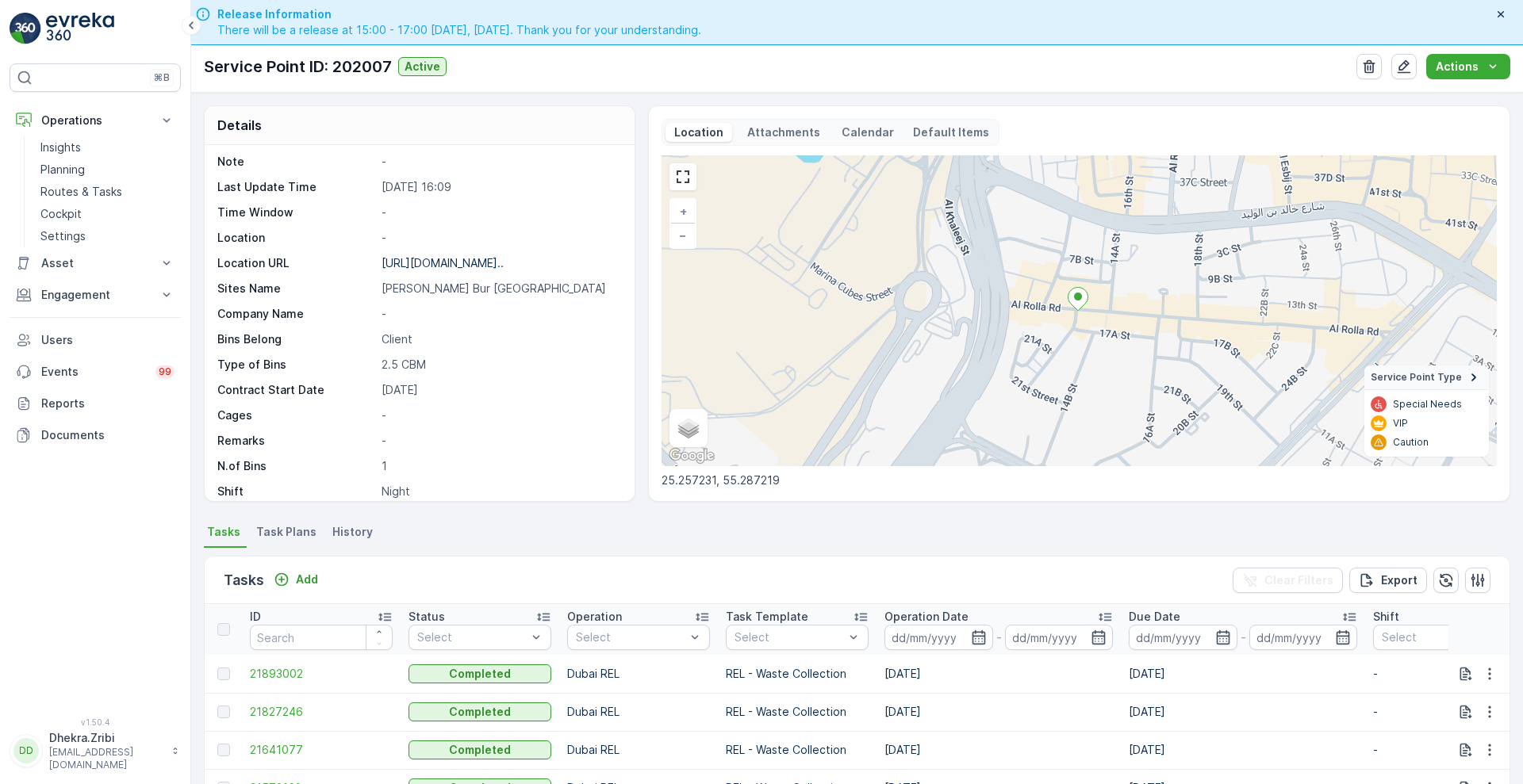
scroll to position [218, 0]
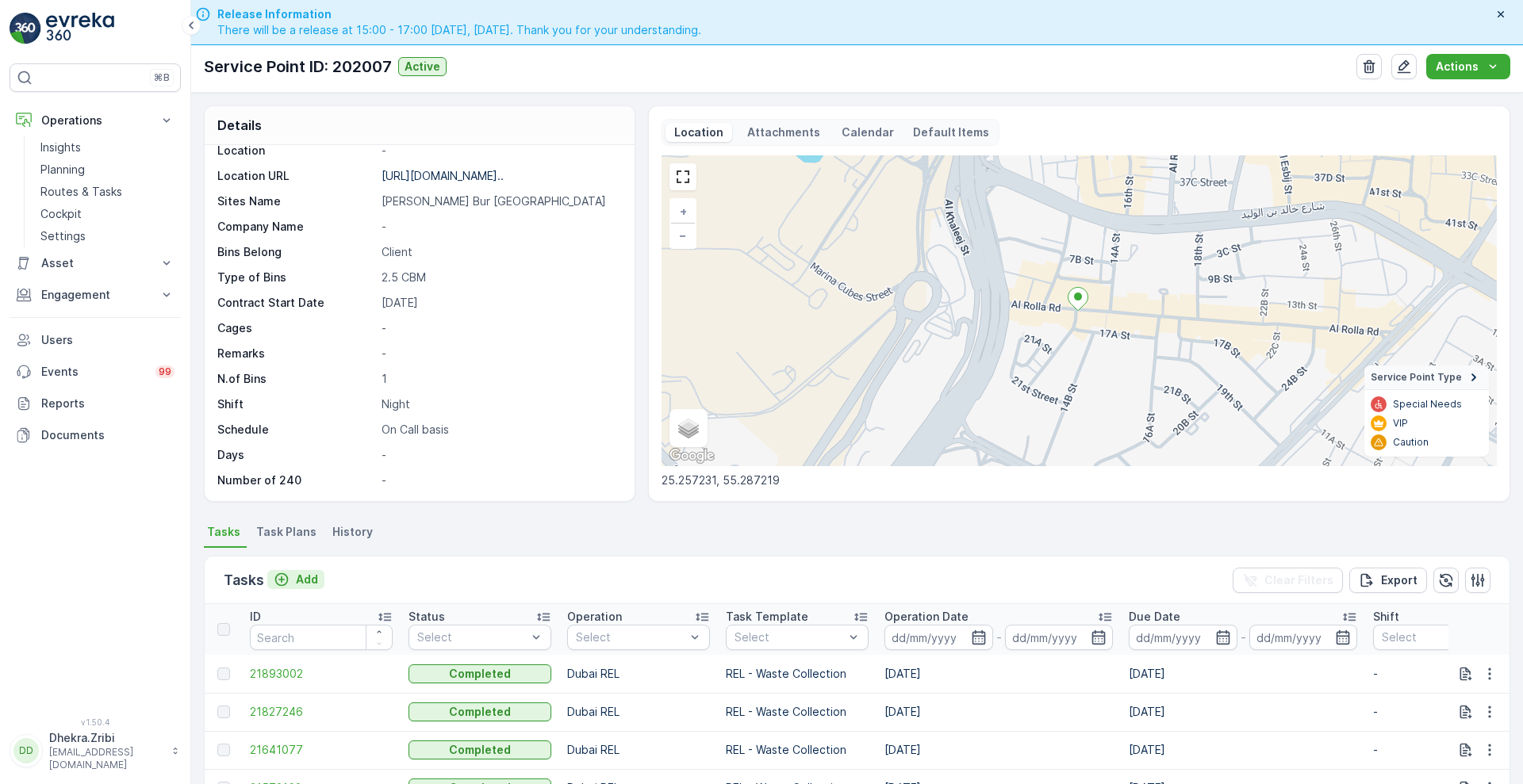
click at [309, 580] on p "Add" at bounding box center [307, 580] width 23 height 16
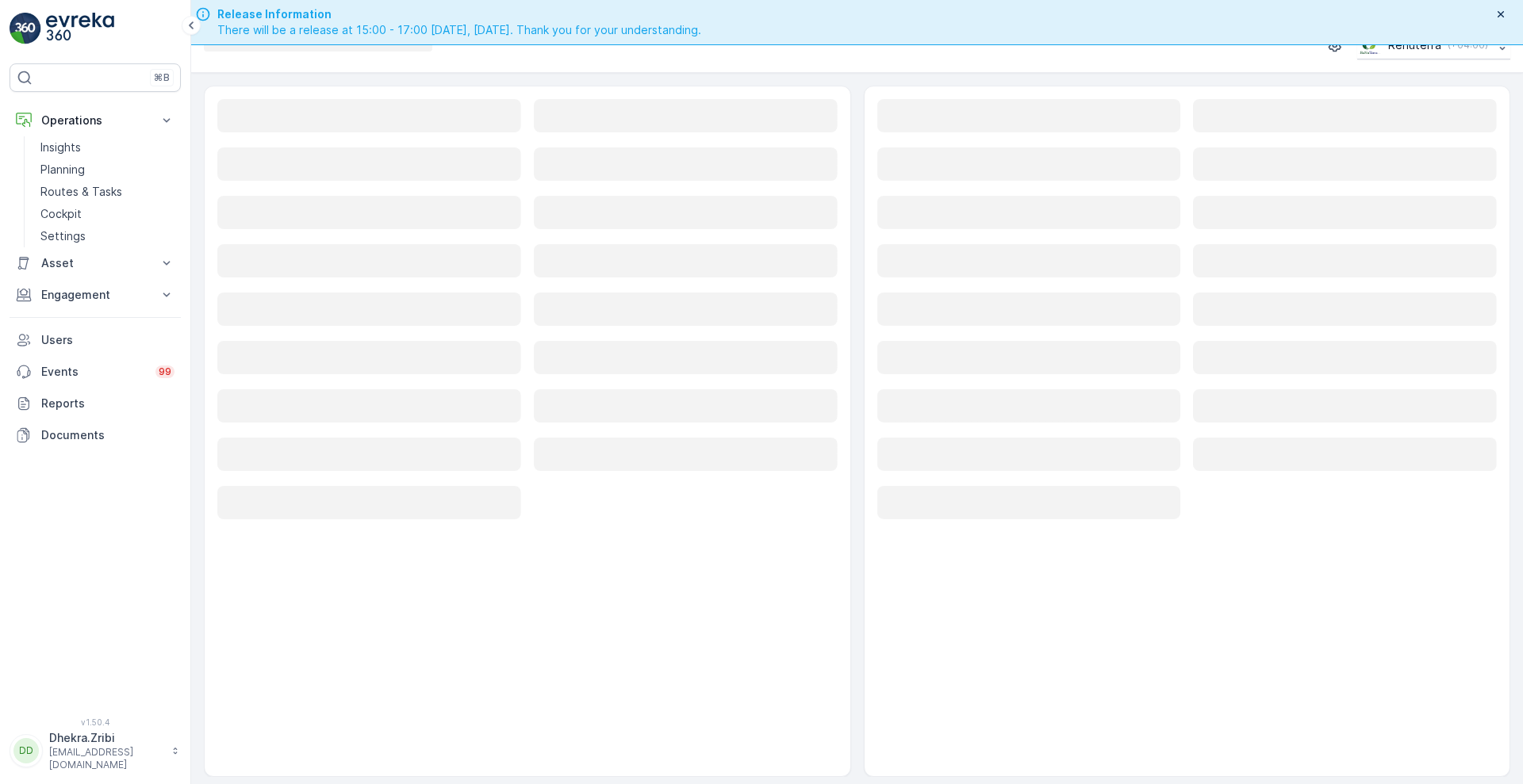
scroll to position [45, 0]
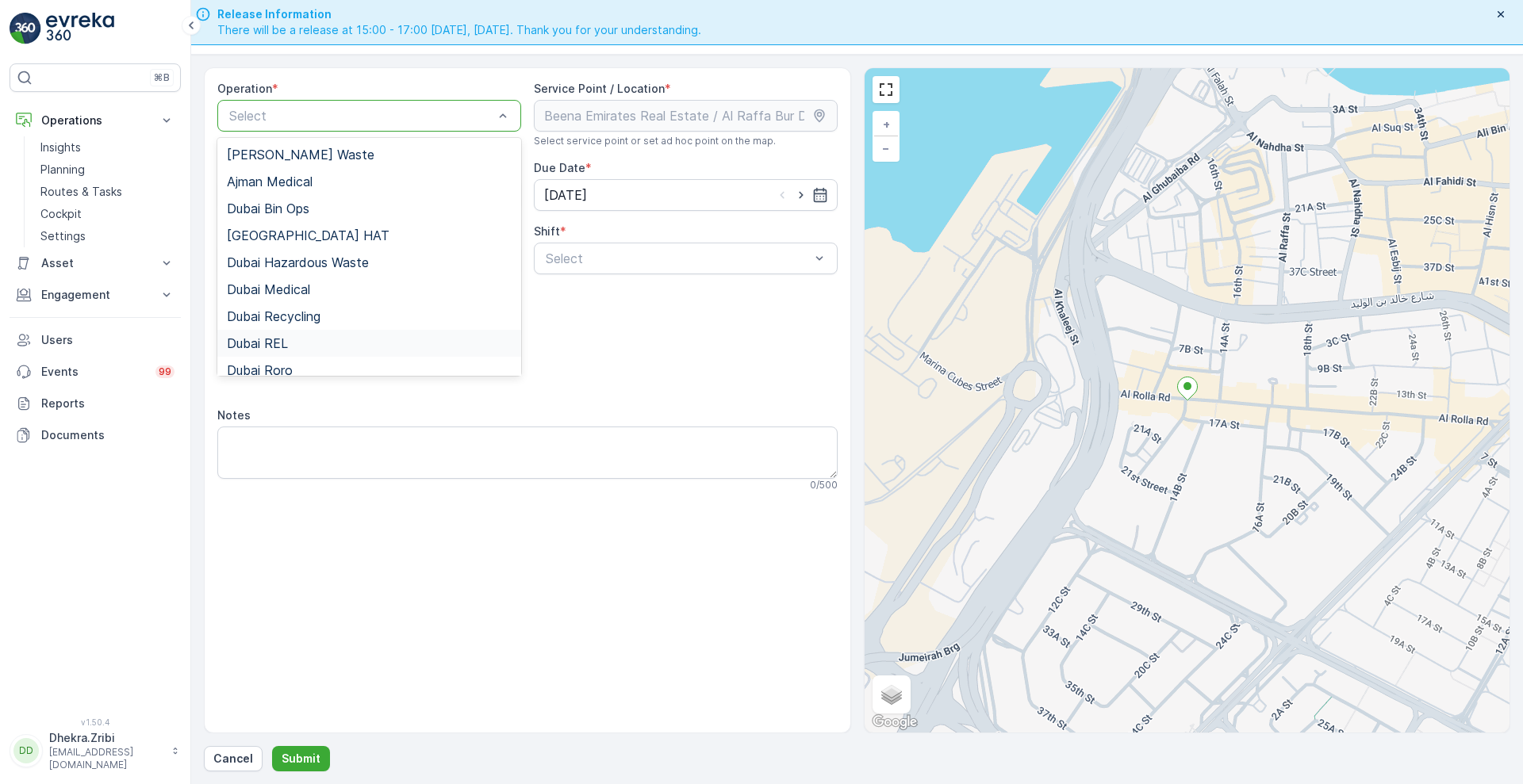
click at [279, 342] on span "Dubai REL" at bounding box center [257, 343] width 61 height 14
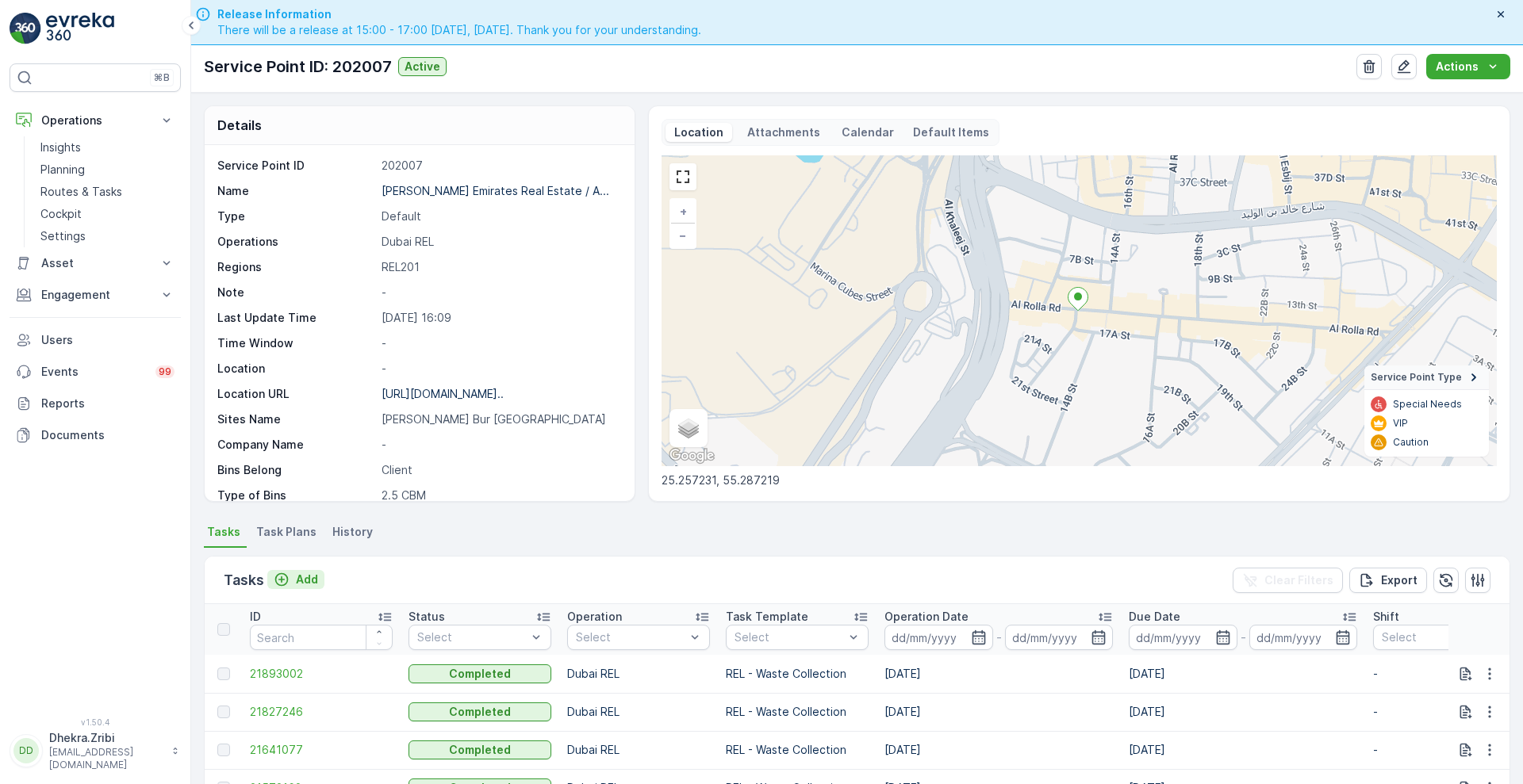
click at [310, 574] on p "Add" at bounding box center [307, 580] width 23 height 16
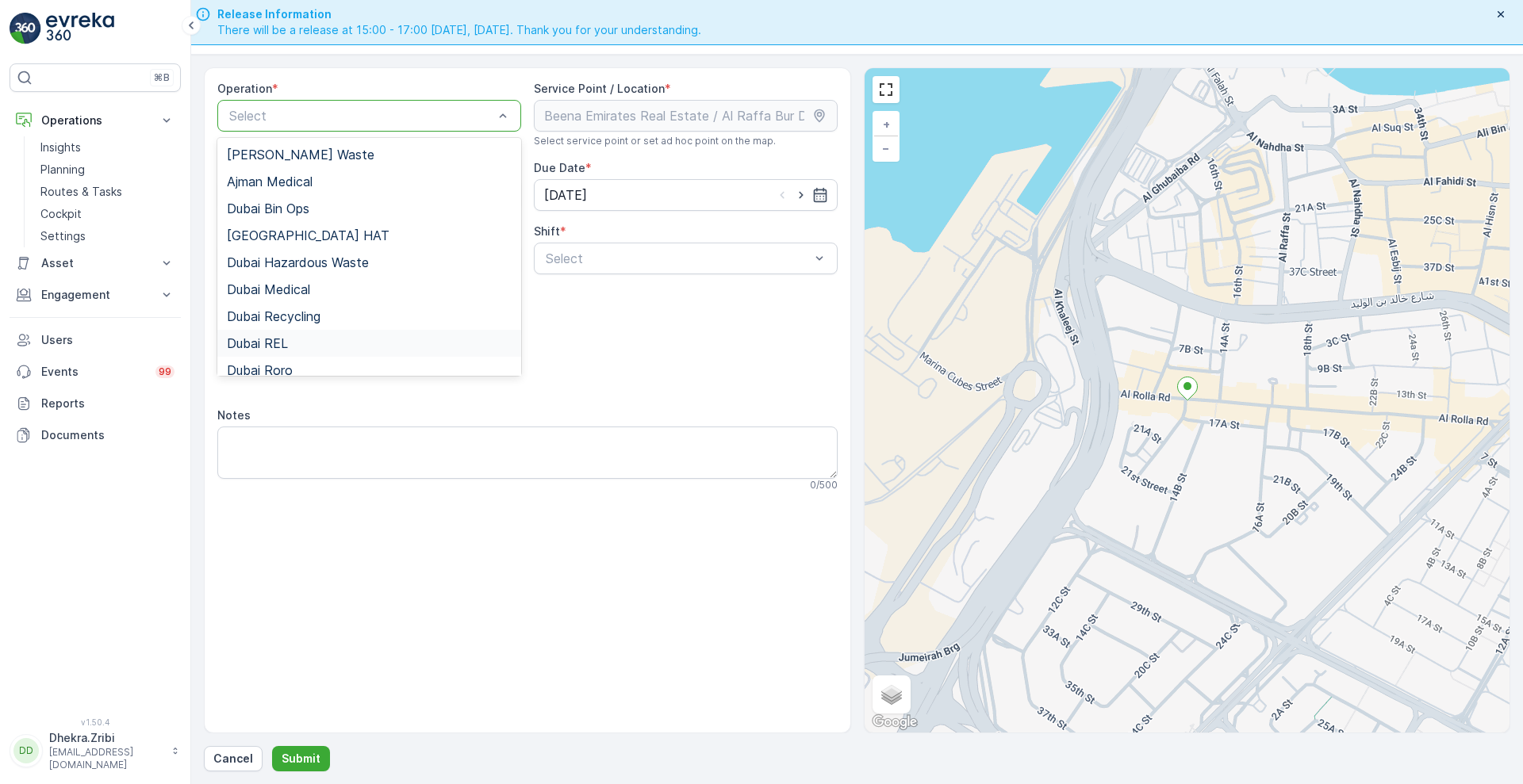
click at [291, 339] on div "Dubai REL" at bounding box center [369, 343] width 285 height 14
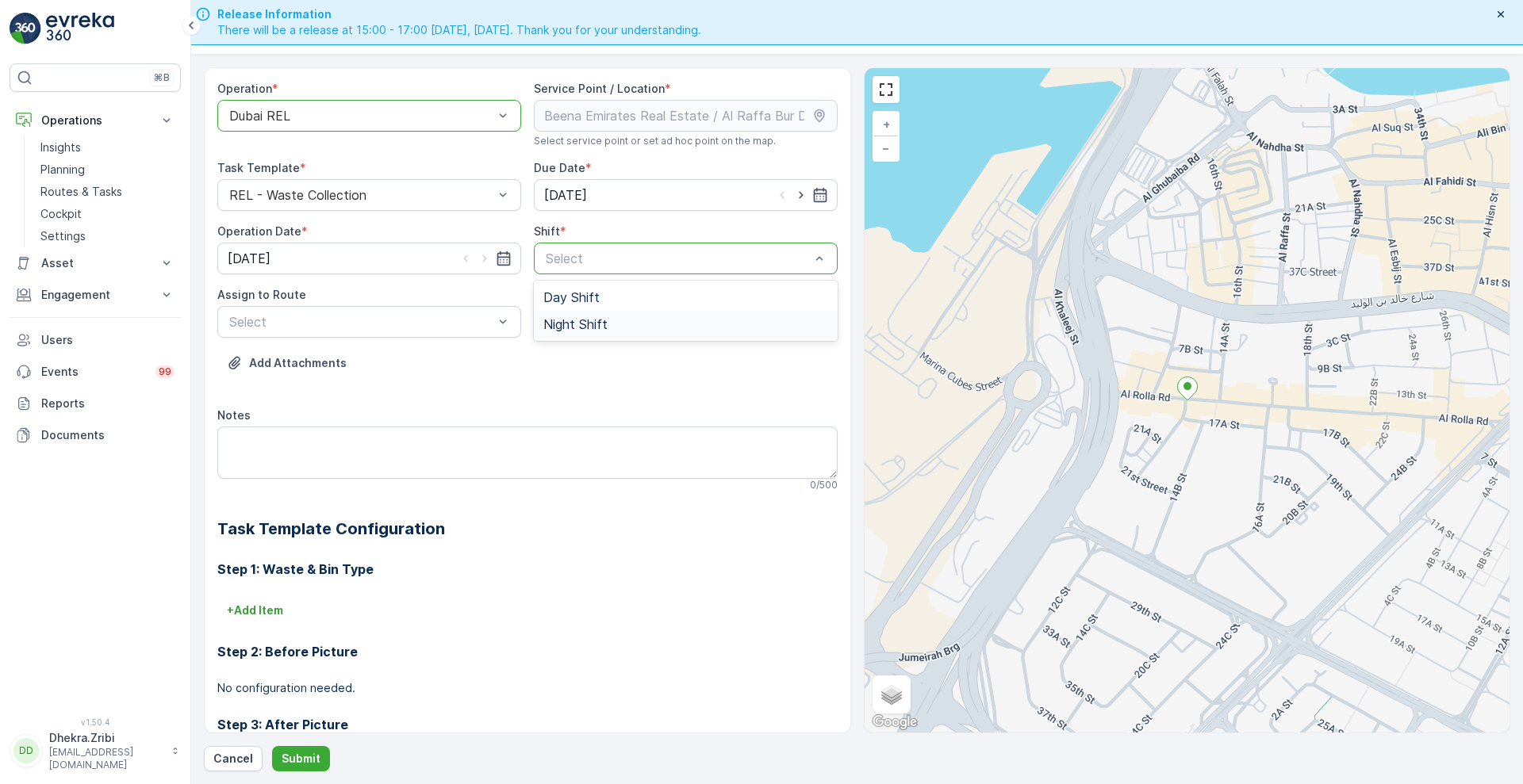
click at [573, 326] on span "Night Shift" at bounding box center [575, 324] width 64 height 14
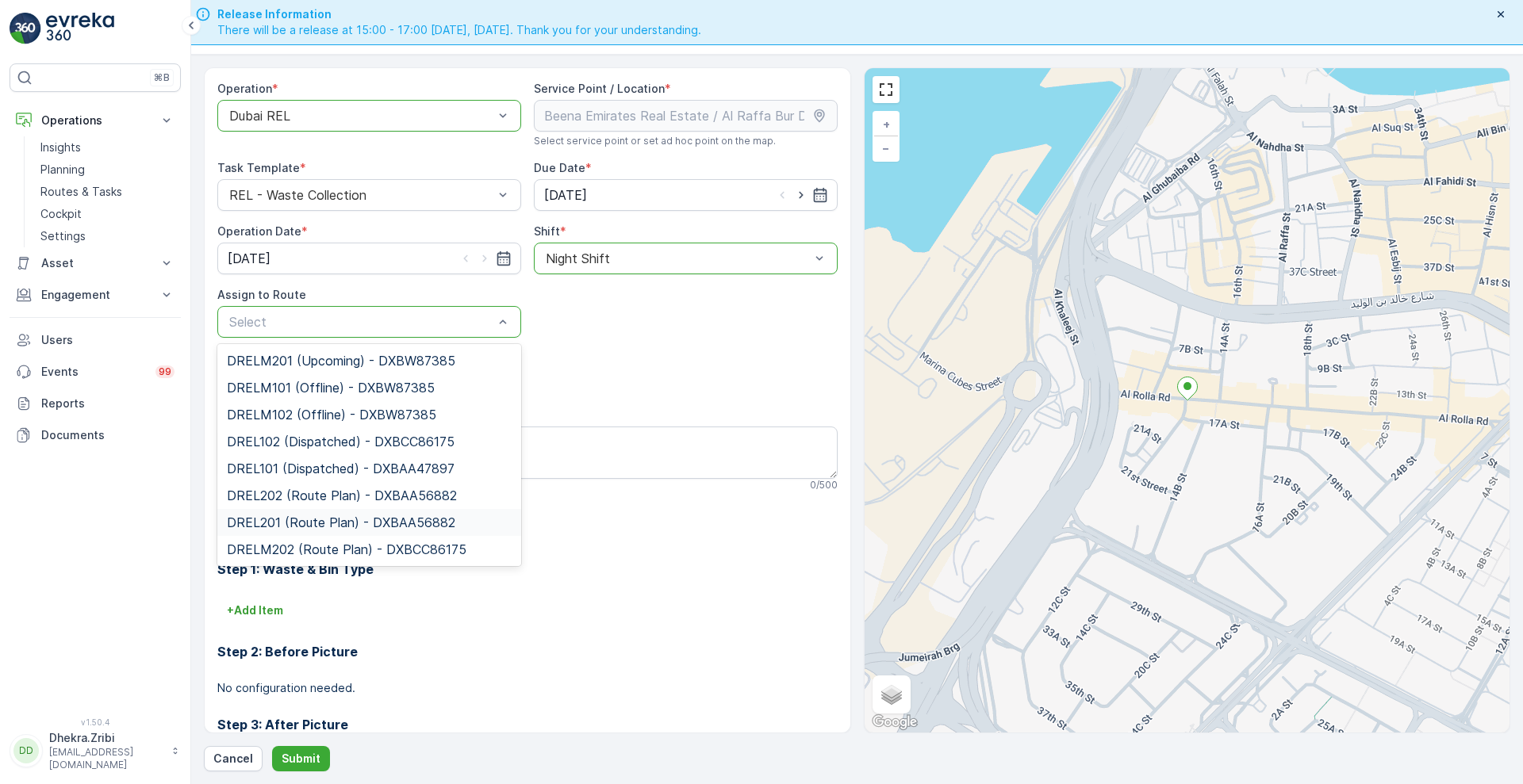
click at [287, 527] on span "DREL201 (Route Plan) - DXBAA56882" at bounding box center [341, 523] width 228 height 14
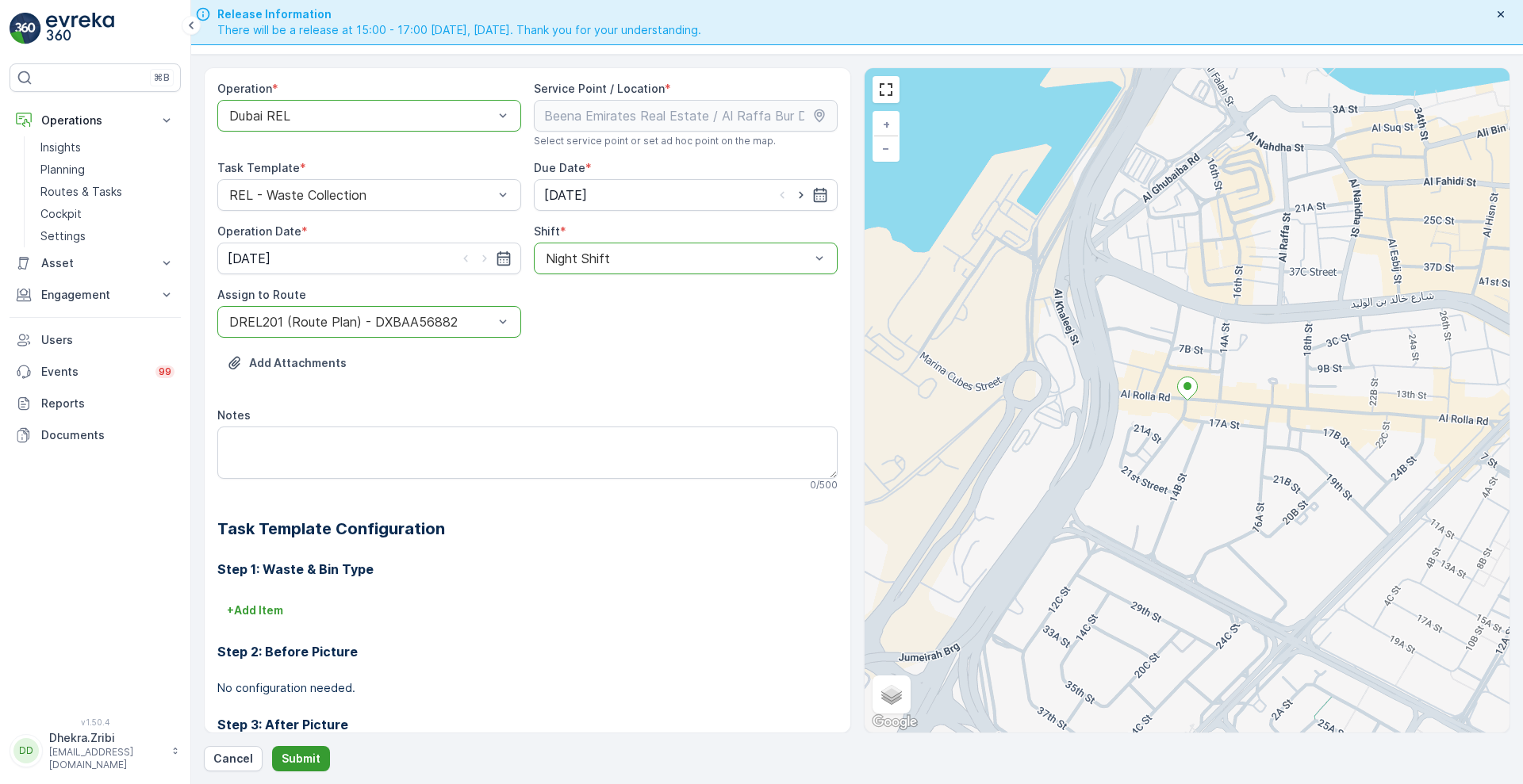
click at [298, 754] on p "Submit" at bounding box center [301, 758] width 39 height 16
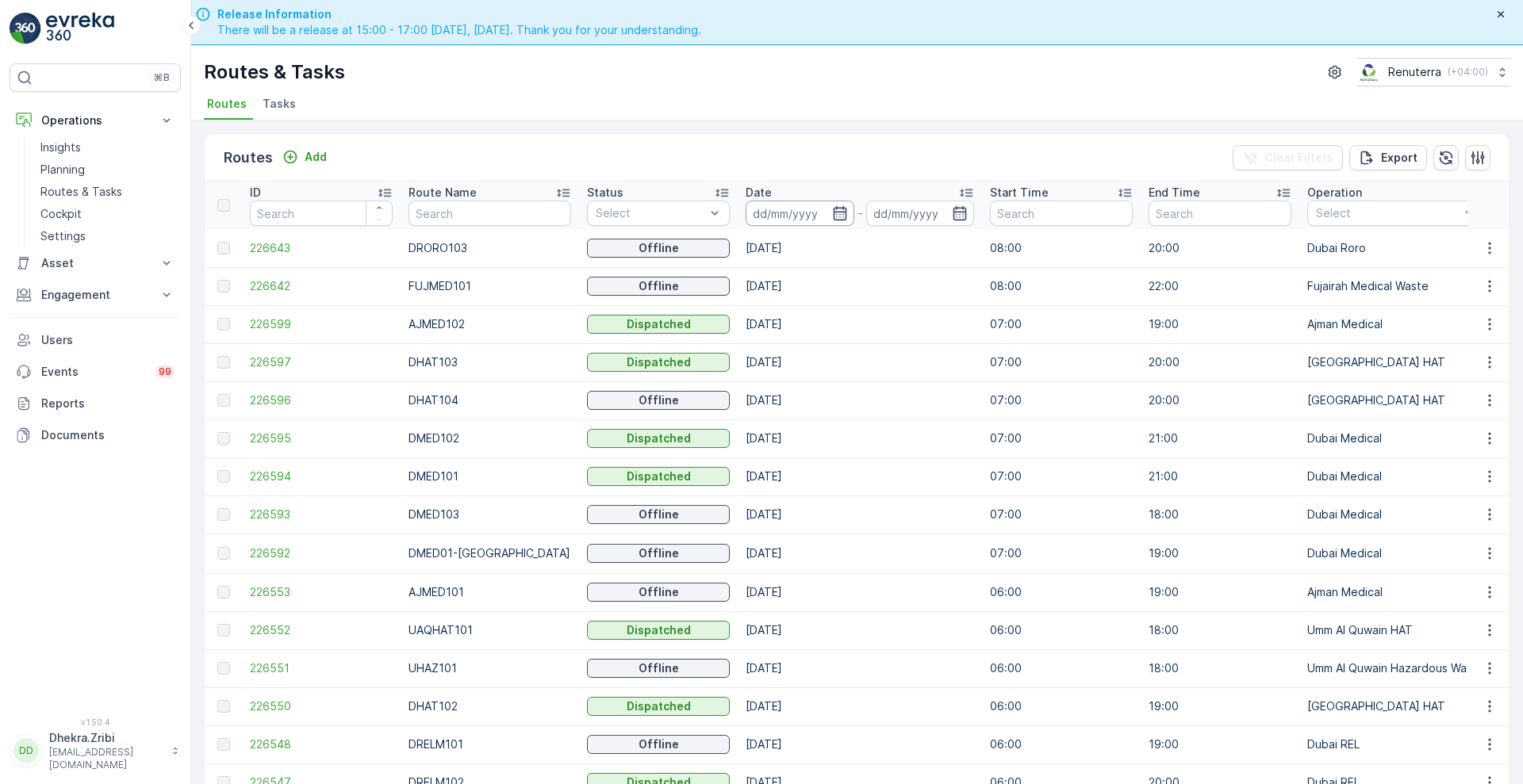
click at [795, 224] on input at bounding box center [800, 213] width 109 height 26
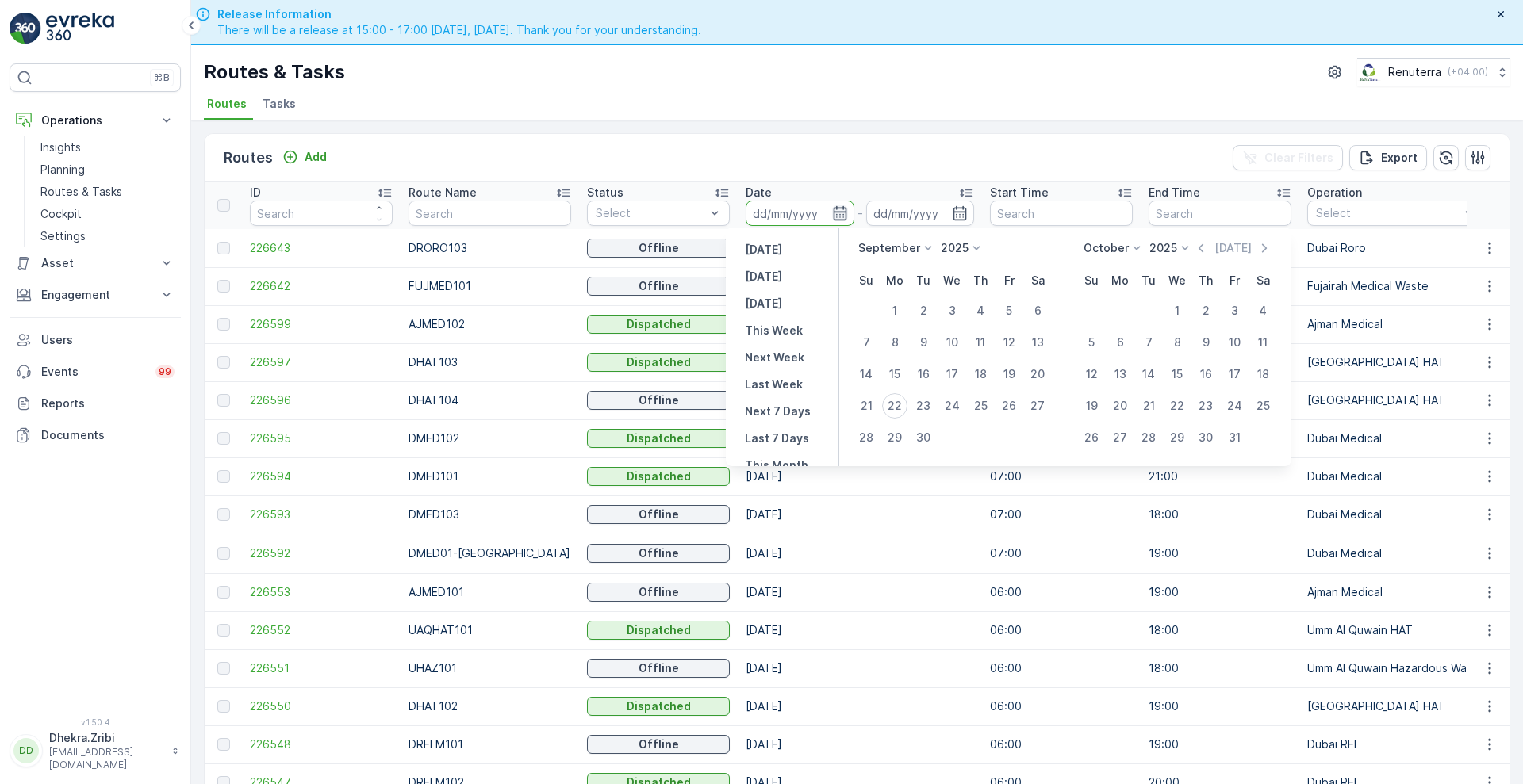
click at [833, 211] on icon "button" at bounding box center [839, 213] width 14 height 14
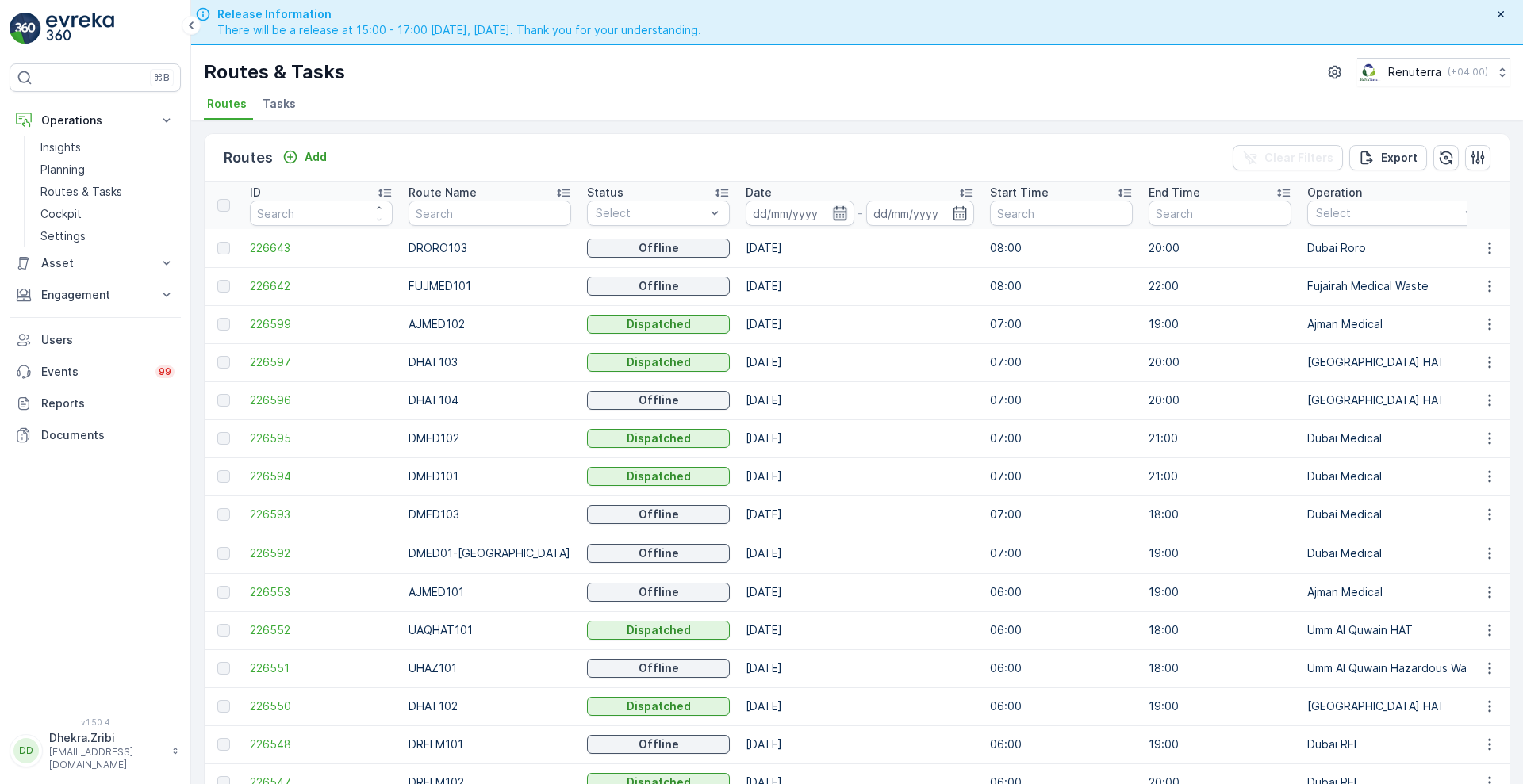
click at [833, 211] on icon "button" at bounding box center [839, 213] width 14 height 14
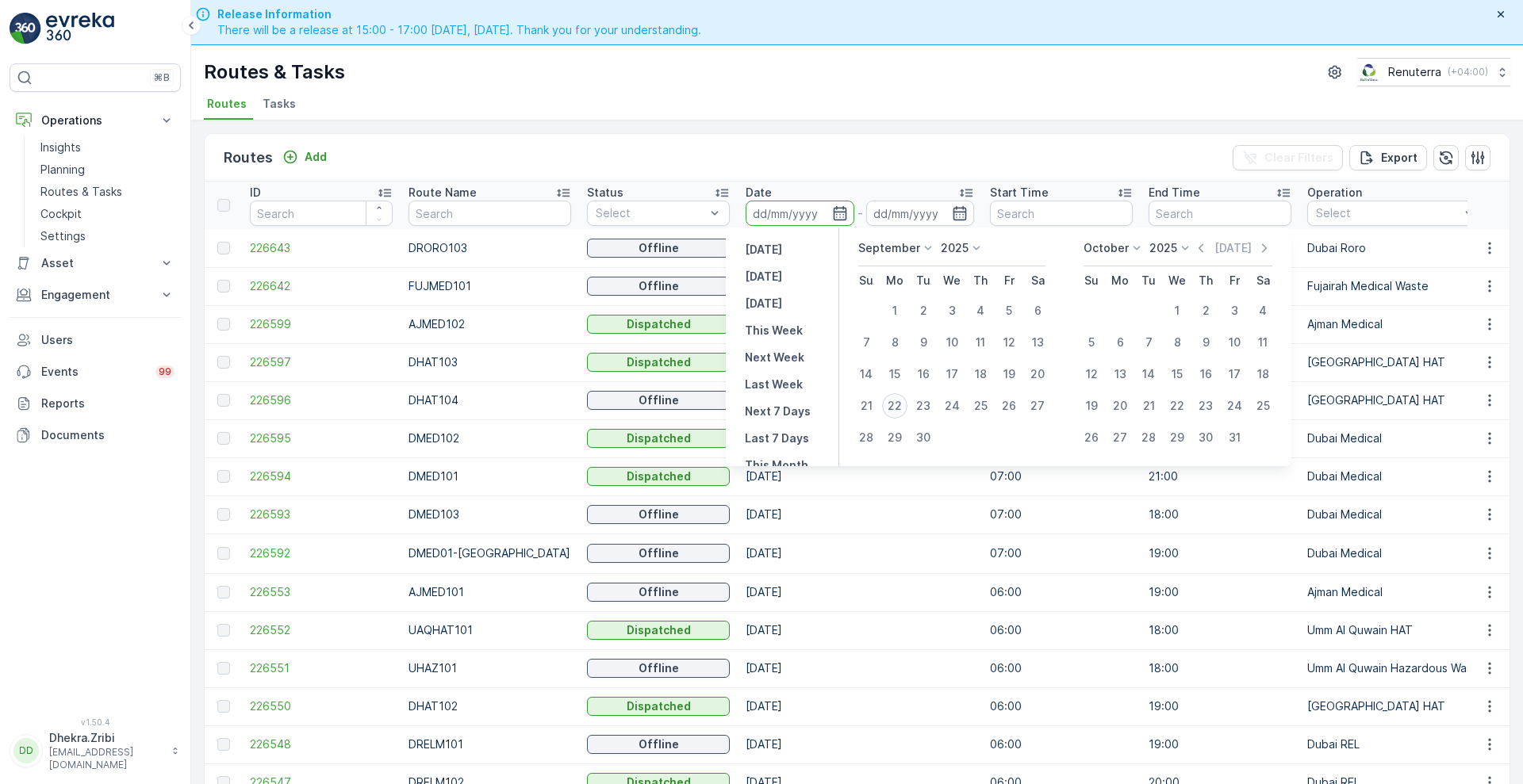
click at [901, 403] on div "22" at bounding box center [895, 406] width 26 height 26
type input "[DATE]"
click at [901, 403] on div "22" at bounding box center [895, 406] width 26 height 26
type input "[DATE]"
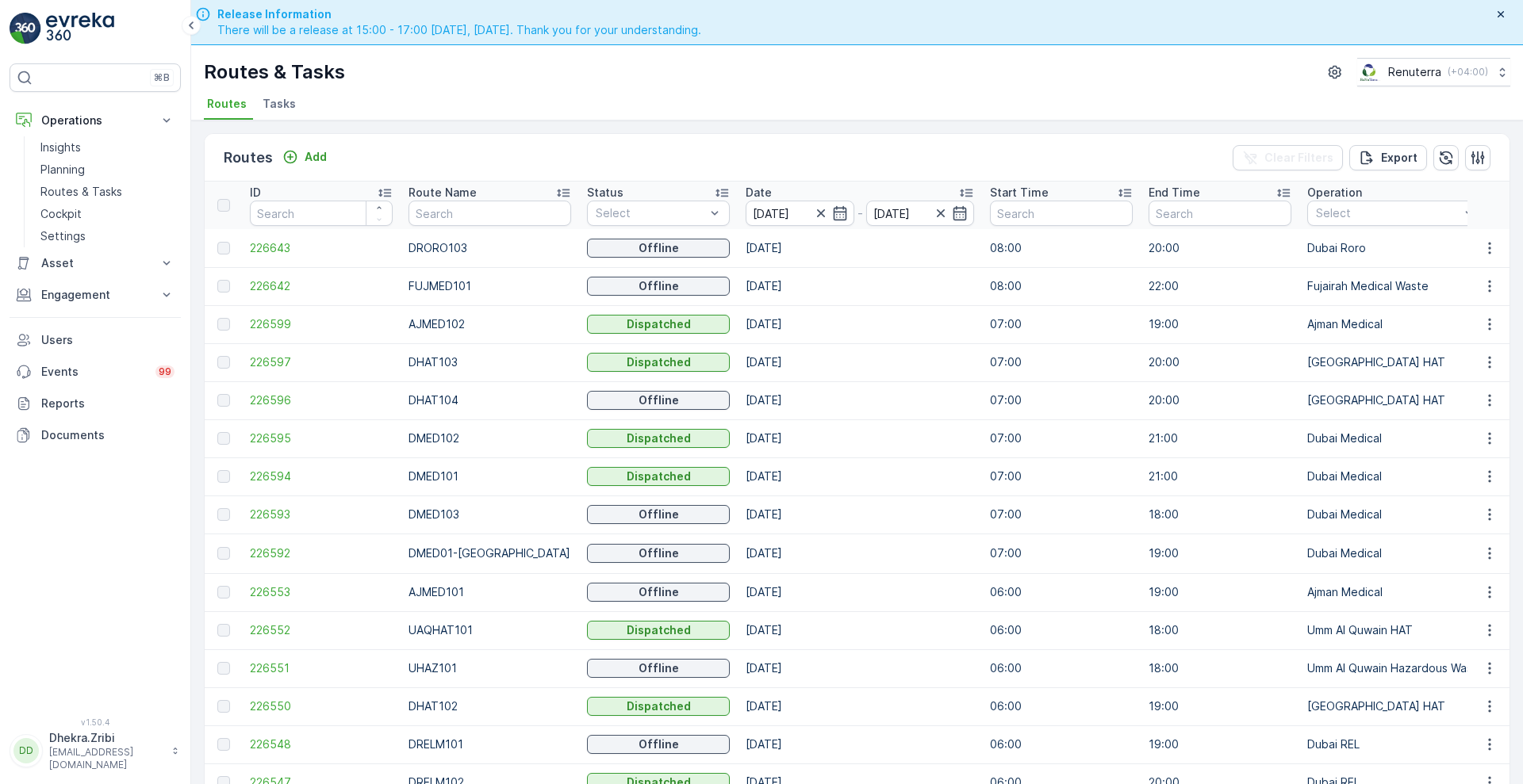
click at [682, 94] on ul "Routes Tasks" at bounding box center [850, 106] width 1294 height 27
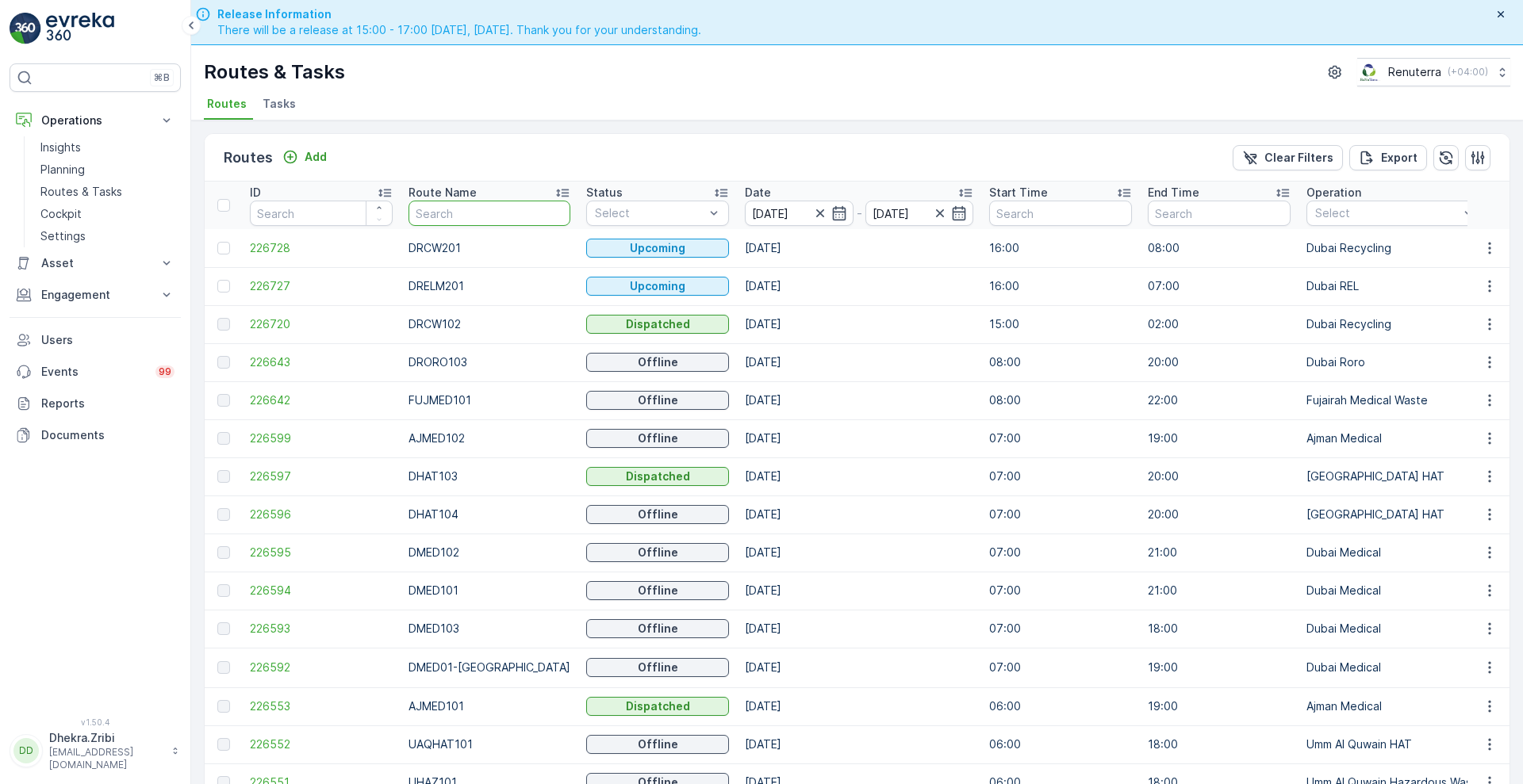
click at [471, 207] on input "text" at bounding box center [489, 213] width 162 height 26
type input "roro"
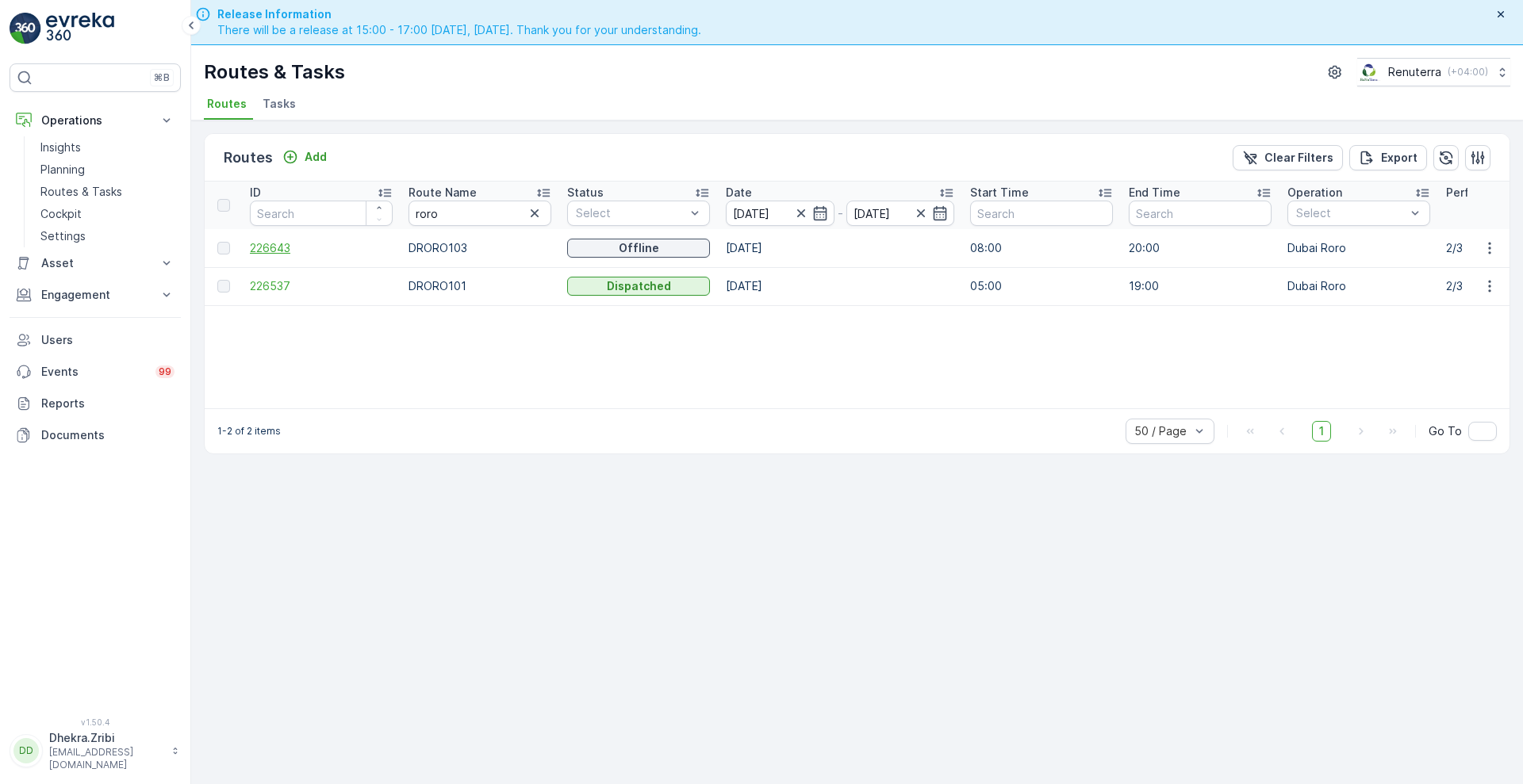
click at [274, 244] on span "226643" at bounding box center [321, 248] width 142 height 16
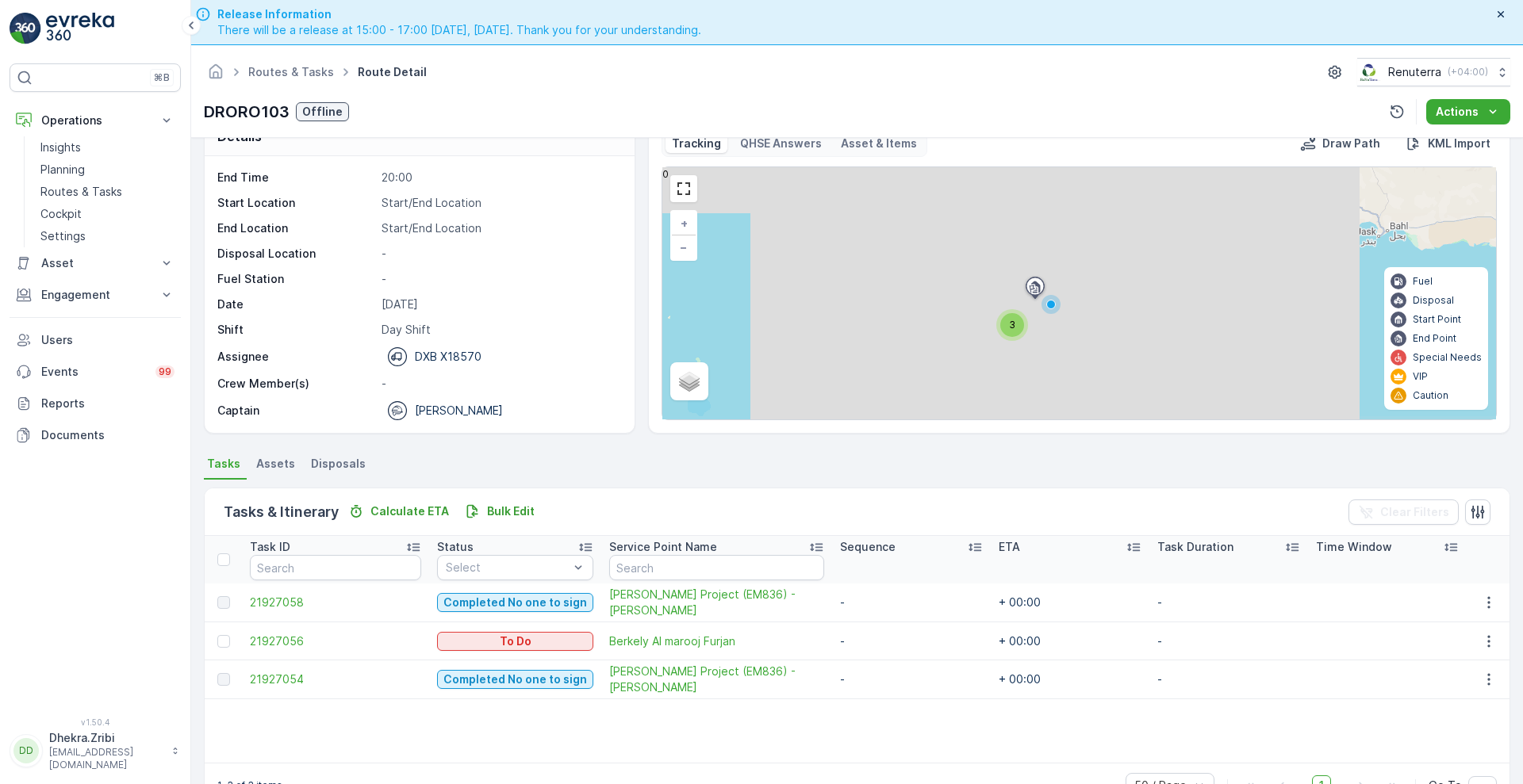
scroll to position [34, 0]
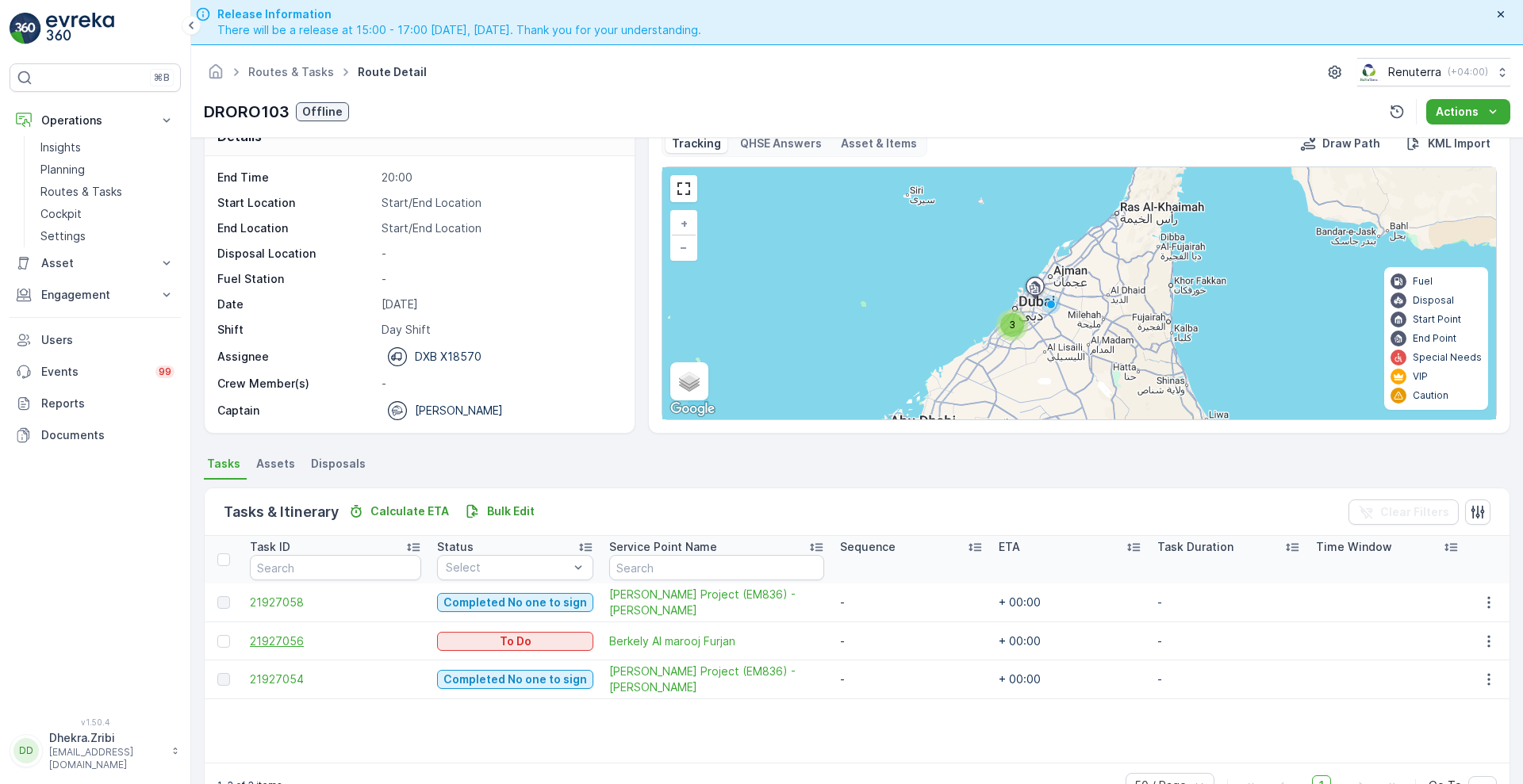
click at [270, 638] on span "21927056" at bounding box center [335, 642] width 171 height 16
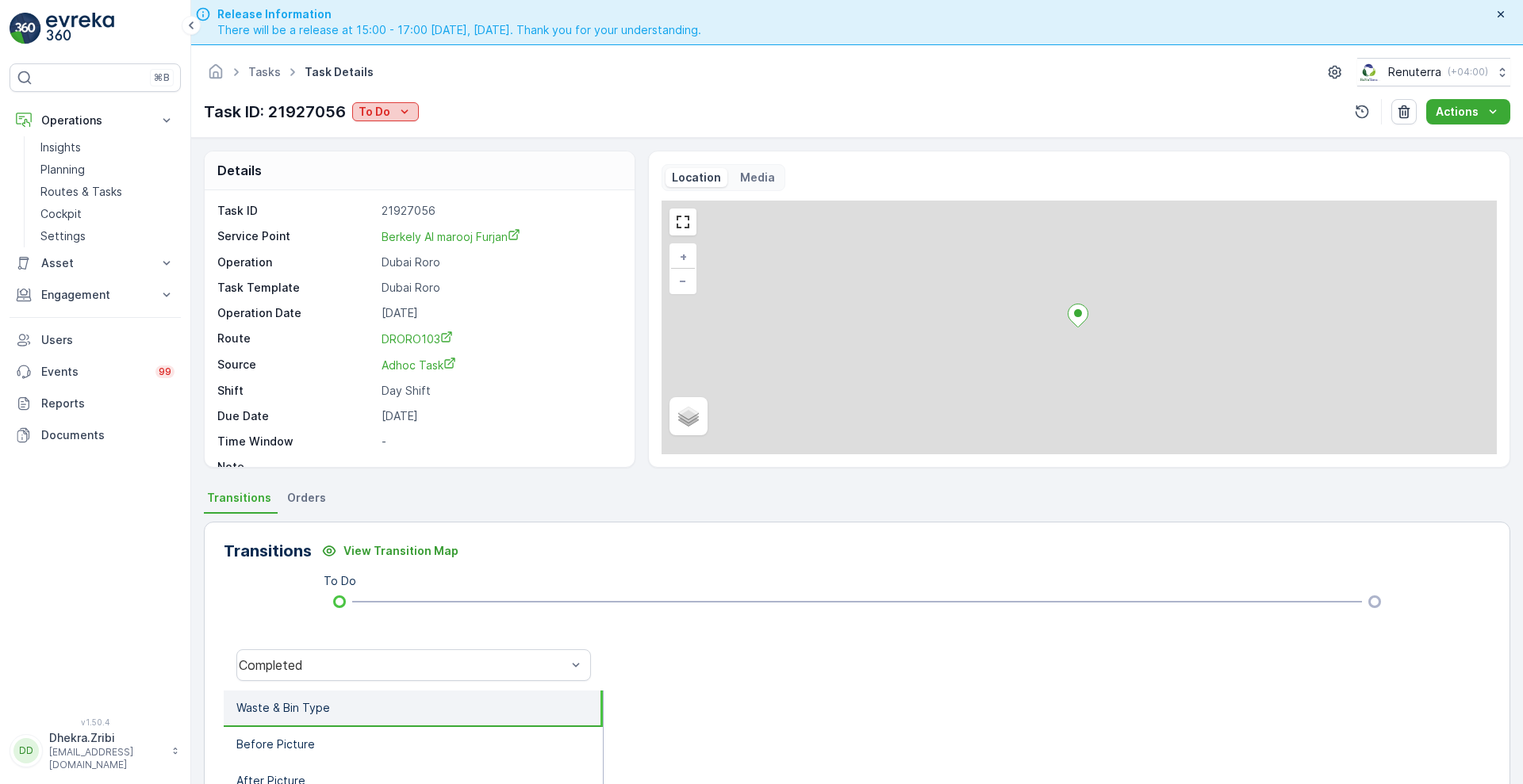
click at [397, 113] on icon "To Do" at bounding box center [405, 112] width 16 height 16
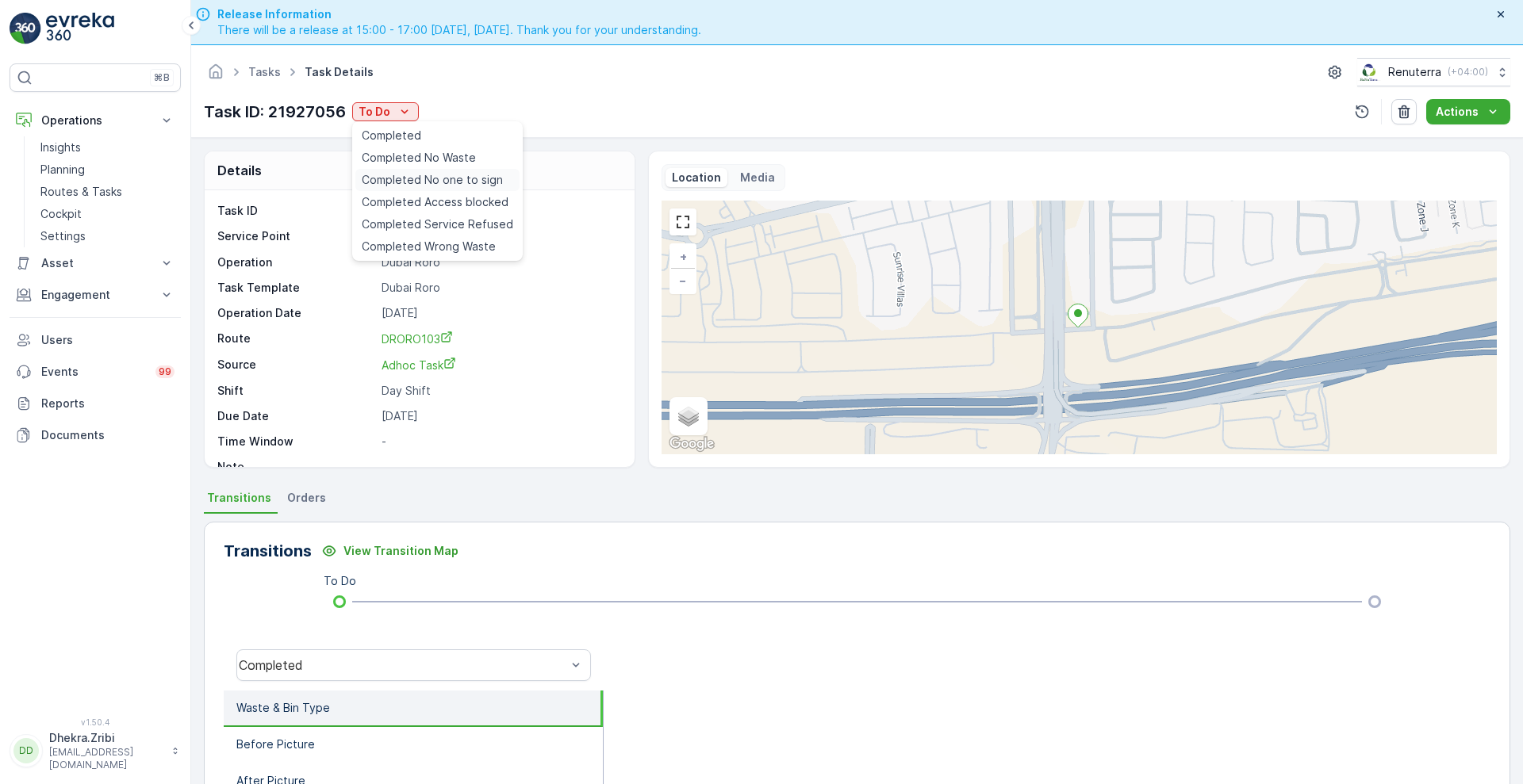
click at [463, 177] on span "Completed No one to sign" at bounding box center [431, 180] width 141 height 16
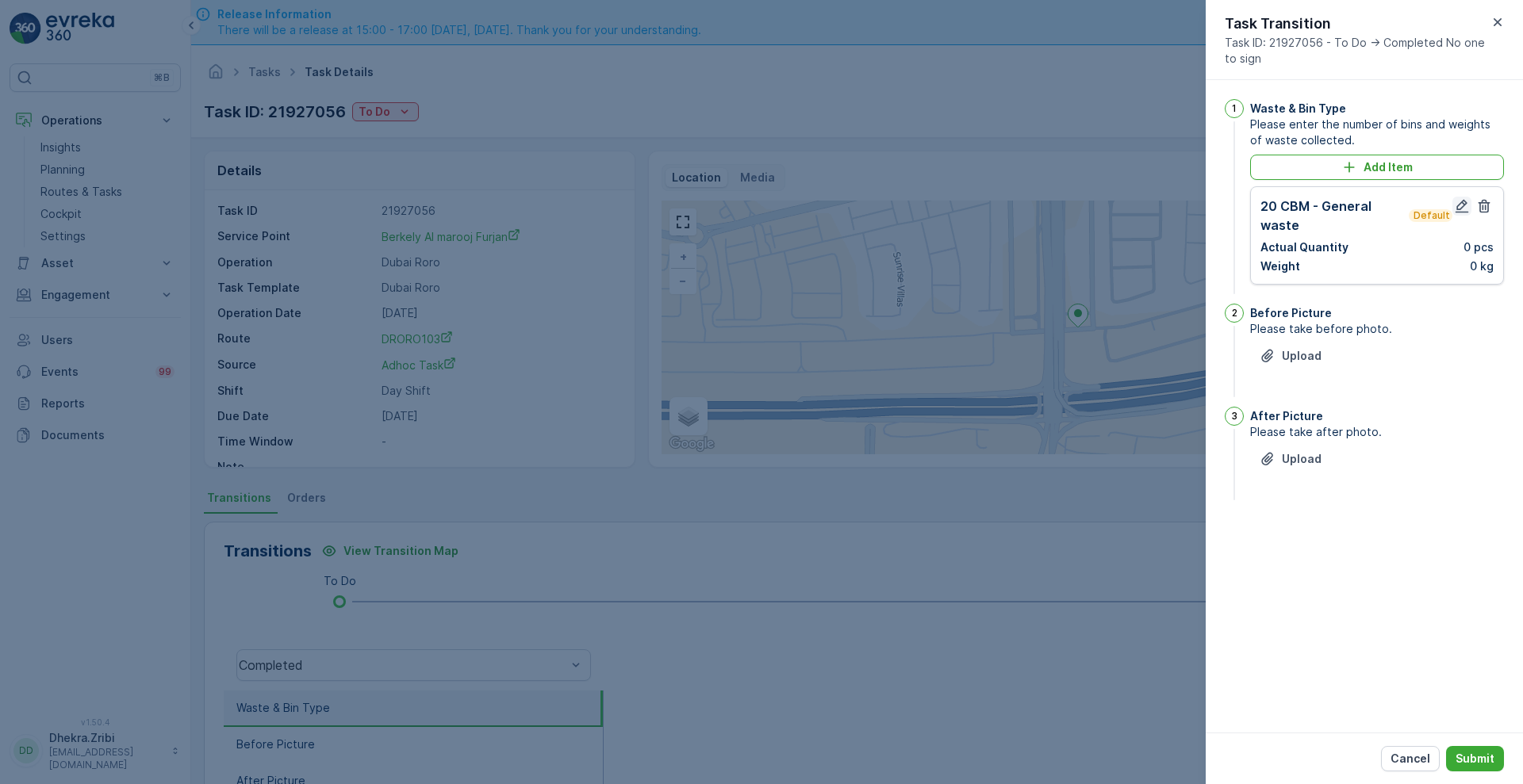
click at [1459, 203] on icon "button" at bounding box center [1462, 206] width 14 height 14
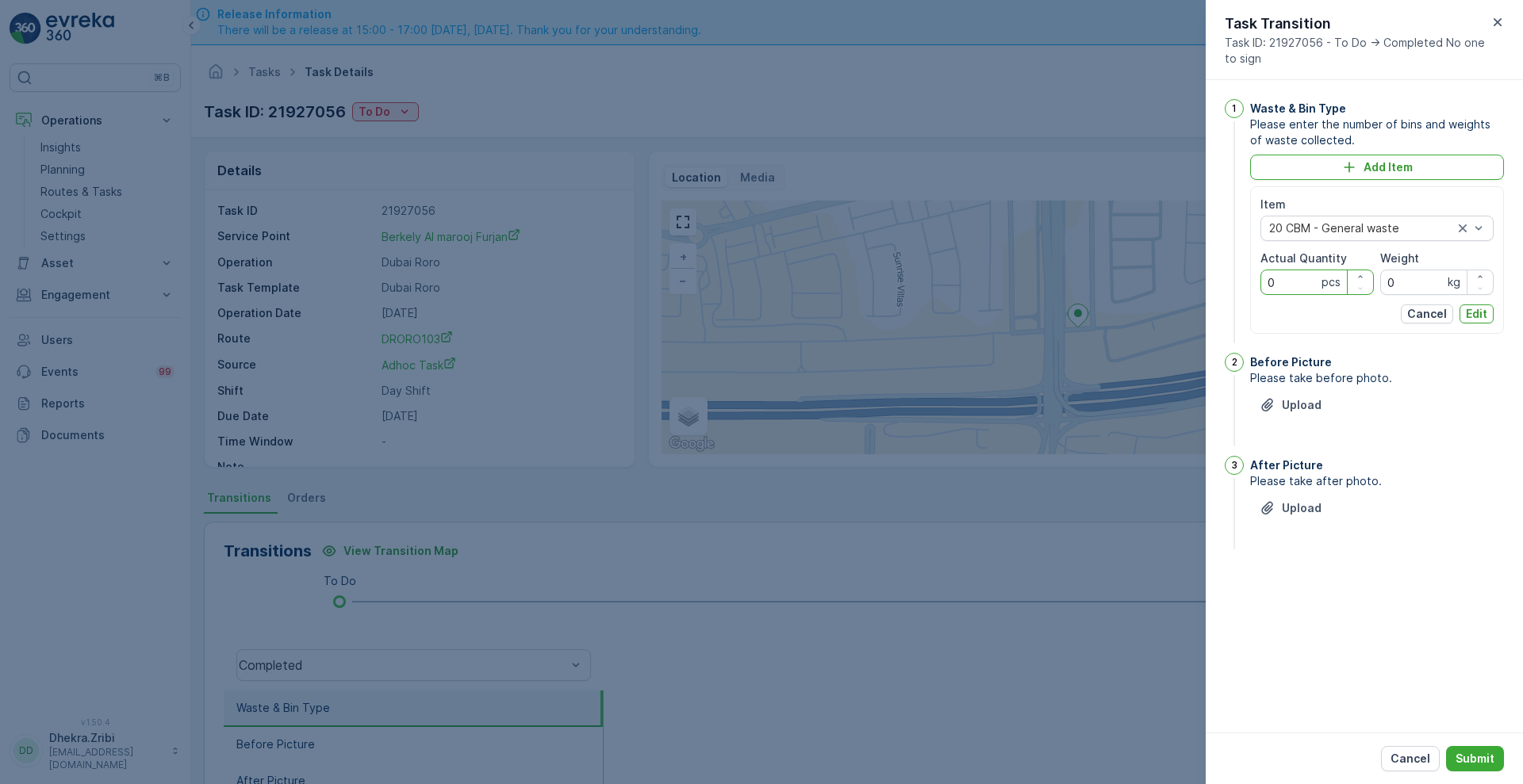
click at [1299, 277] on Quantity "0" at bounding box center [1316, 282] width 113 height 26
type Quantity "0"
type Quantity "1"
click at [1483, 313] on p "Edit" at bounding box center [1476, 314] width 22 height 16
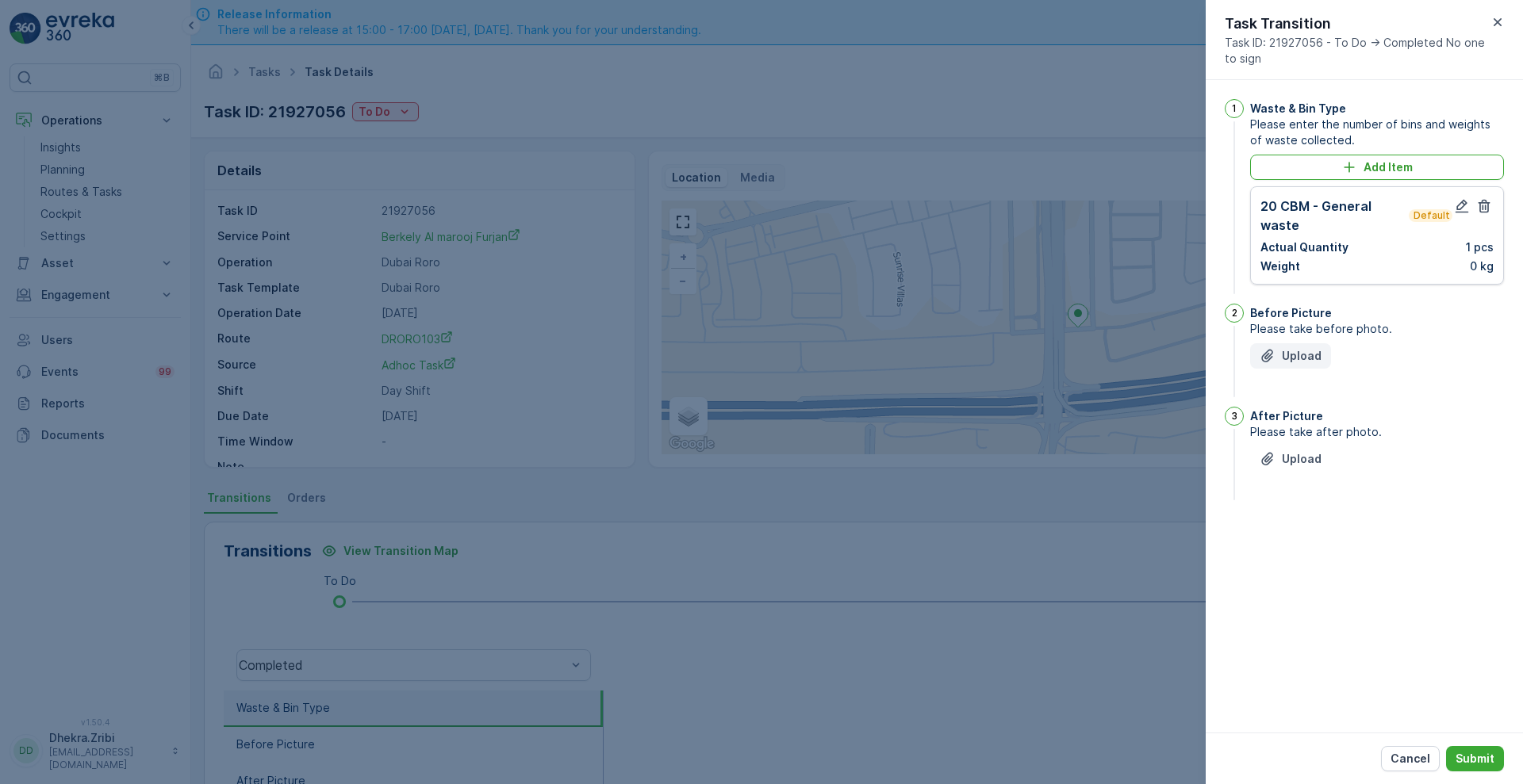
click at [1295, 355] on p "Upload" at bounding box center [1301, 356] width 39 height 16
click at [1301, 536] on p "Upload" at bounding box center [1301, 538] width 39 height 16
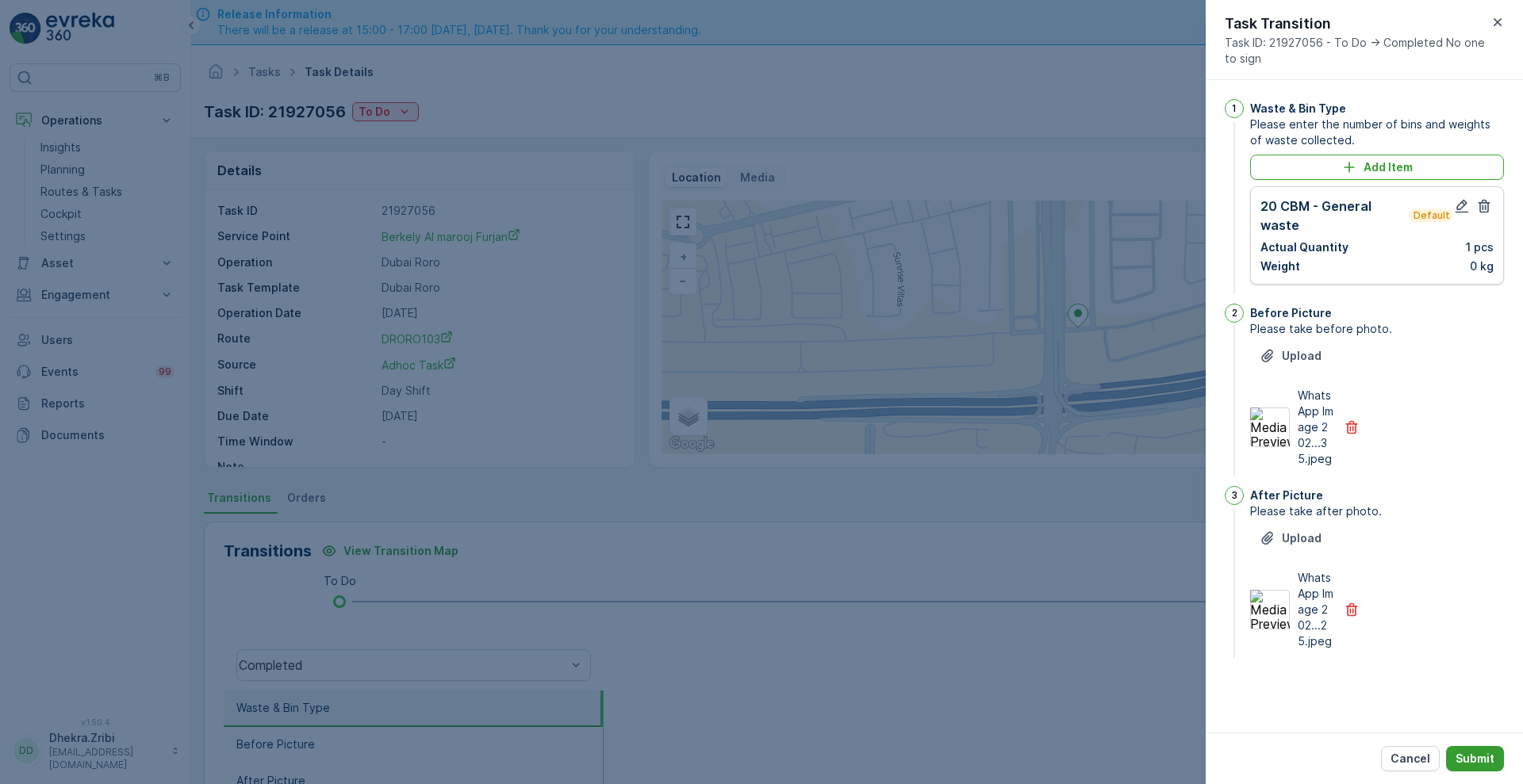
click at [1496, 766] on button "Submit" at bounding box center [1475, 759] width 58 height 26
